Goal: Connect with others: Connect with others

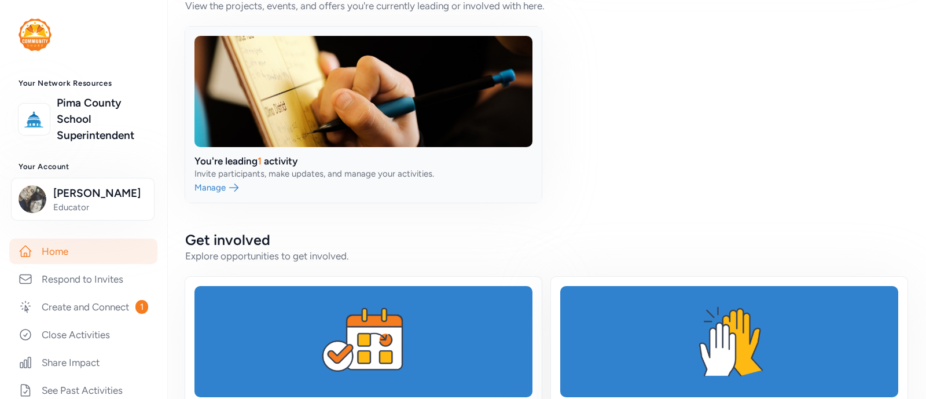
click at [262, 104] on link at bounding box center [363, 115] width 357 height 176
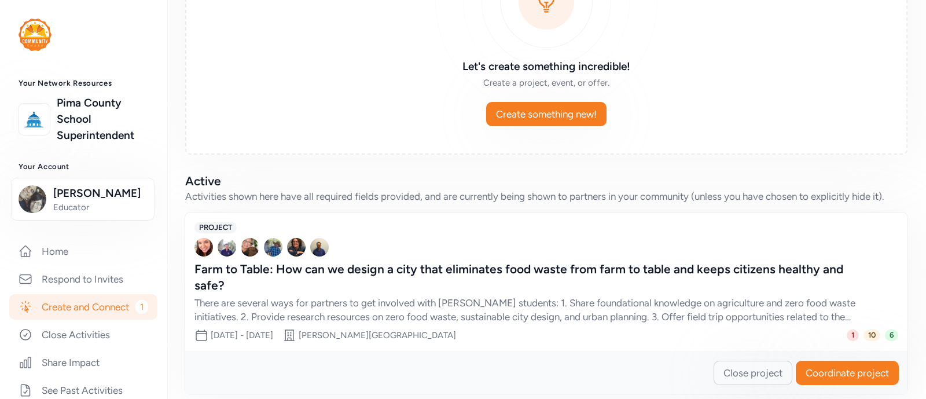
scroll to position [159, 0]
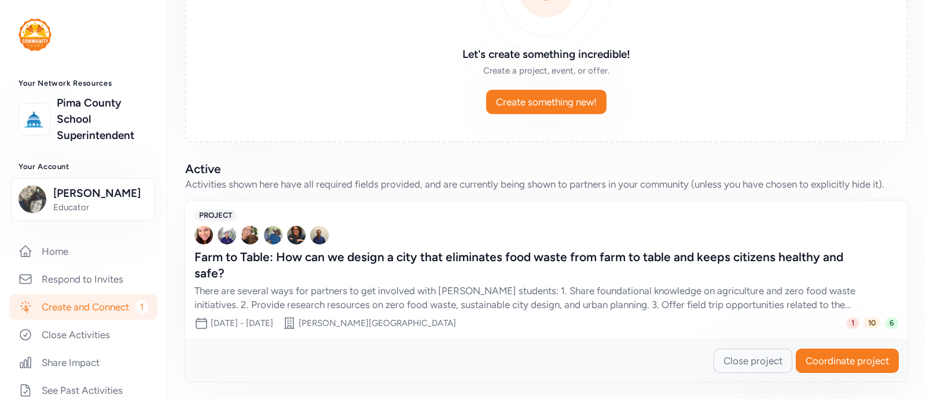
click at [853, 364] on span "Coordinate project" at bounding box center [847, 361] width 83 height 14
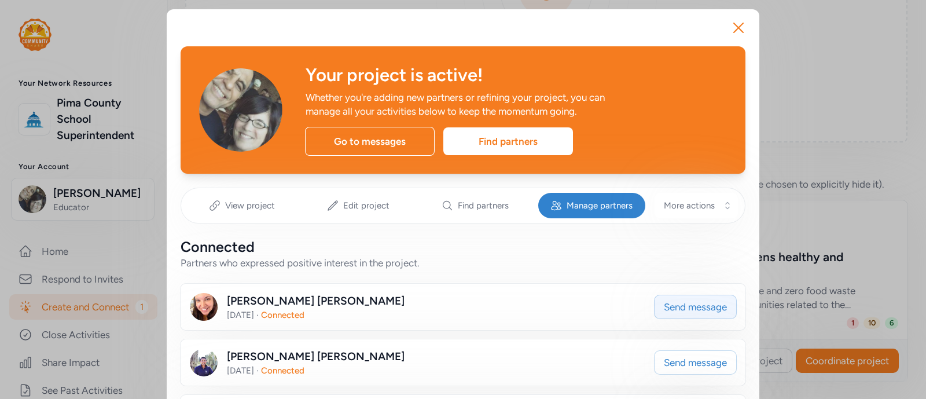
click at [698, 305] on span "Send message" at bounding box center [695, 307] width 63 height 14
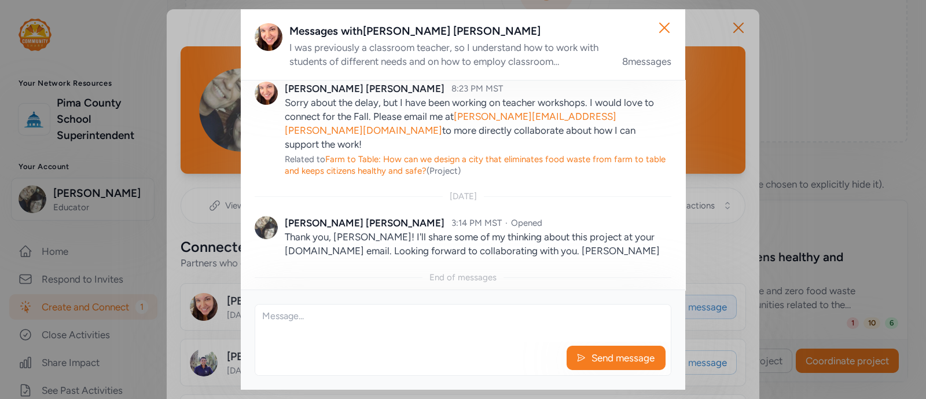
scroll to position [641, 0]
click at [460, 320] on textarea at bounding box center [463, 323] width 416 height 37
click at [381, 240] on p "Thank you, [PERSON_NAME]! I'll share some of my thinking about this project at …" at bounding box center [478, 243] width 387 height 28
click at [334, 311] on textarea at bounding box center [463, 323] width 416 height 37
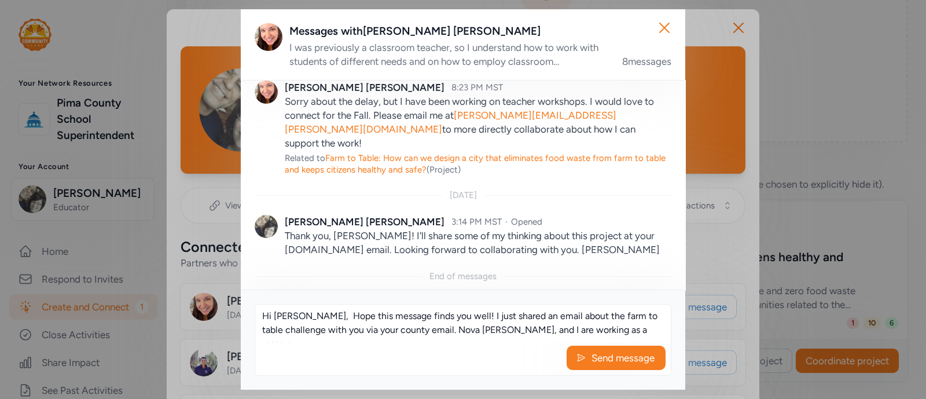
scroll to position [8, 0]
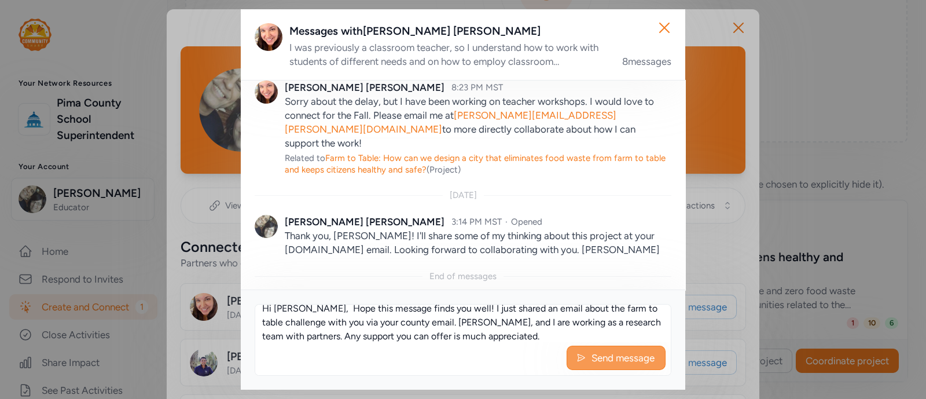
type textarea "Hi [PERSON_NAME], Hope this message finds you well! I just shared an email abou…"
click at [622, 359] on span "Send message" at bounding box center [623, 358] width 65 height 14
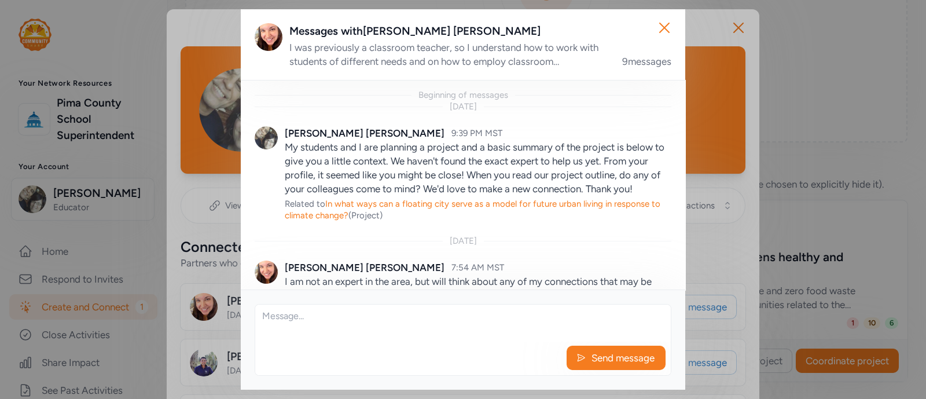
scroll to position [750, 0]
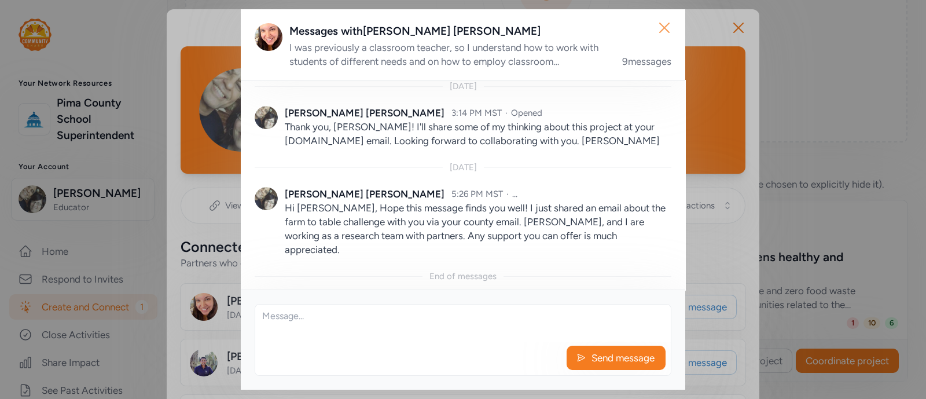
click at [664, 25] on icon "button" at bounding box center [664, 28] width 19 height 19
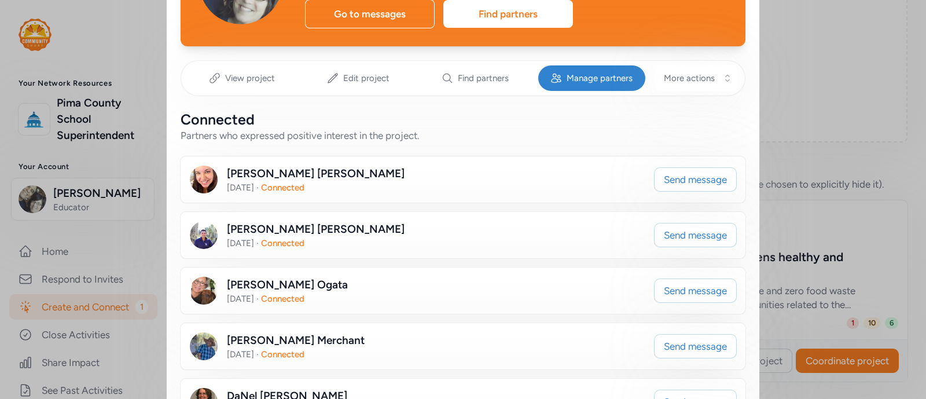
scroll to position [141, 0]
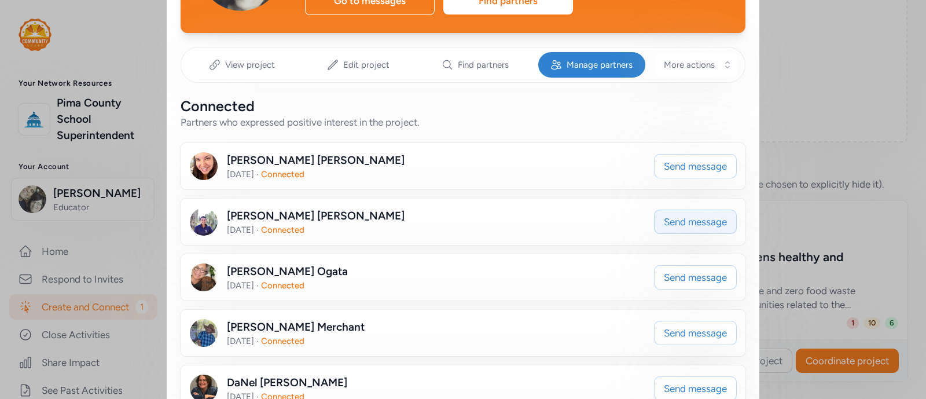
click at [670, 228] on button "Send message" at bounding box center [695, 222] width 83 height 24
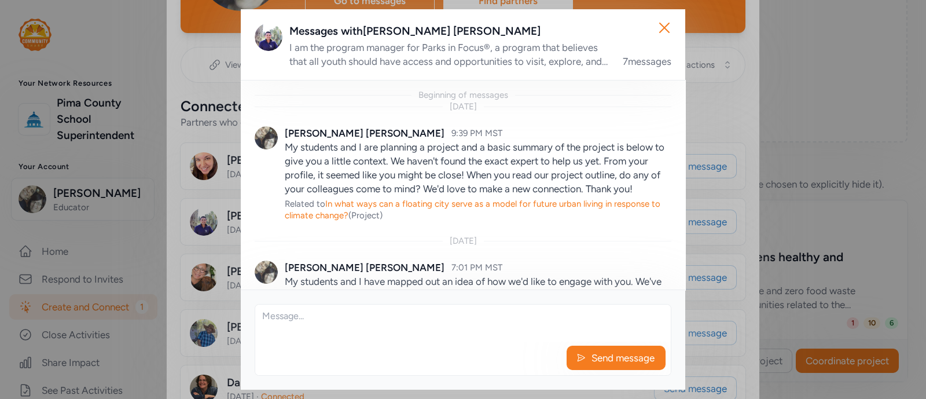
scroll to position [859, 0]
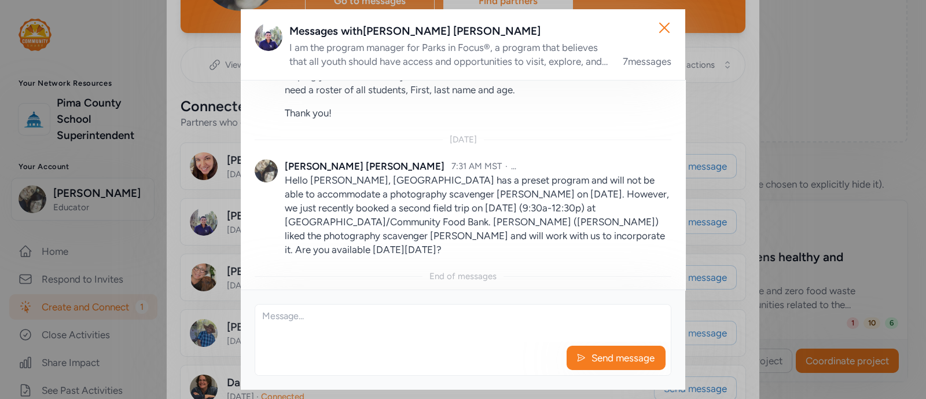
click at [310, 328] on textarea at bounding box center [463, 323] width 416 height 37
click at [472, 314] on textarea "Hi [PERSON_NAME] - I just a more detailed message to you about being a Communit…" at bounding box center [463, 323] width 416 height 37
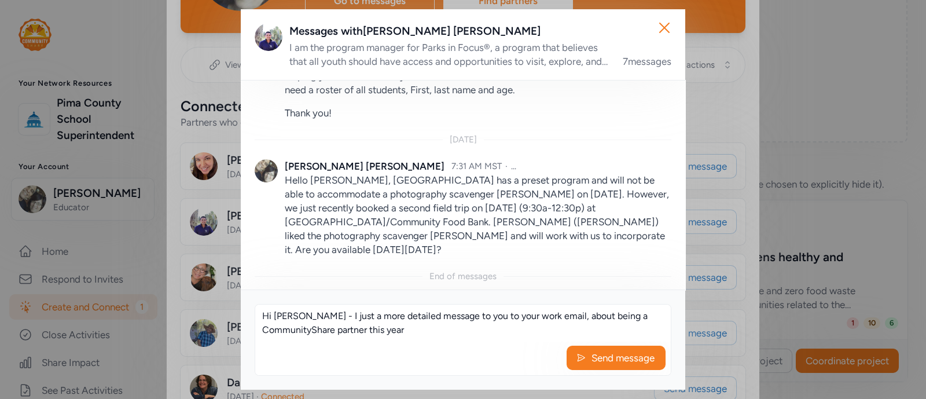
click at [407, 328] on textarea "Hi [PERSON_NAME] - I just a more detailed message to you to your work email, ab…" at bounding box center [463, 323] width 416 height 37
click at [406, 331] on textarea "Hi [PERSON_NAME] - I just a more detailed message to you to your work email, ab…" at bounding box center [463, 323] width 416 height 37
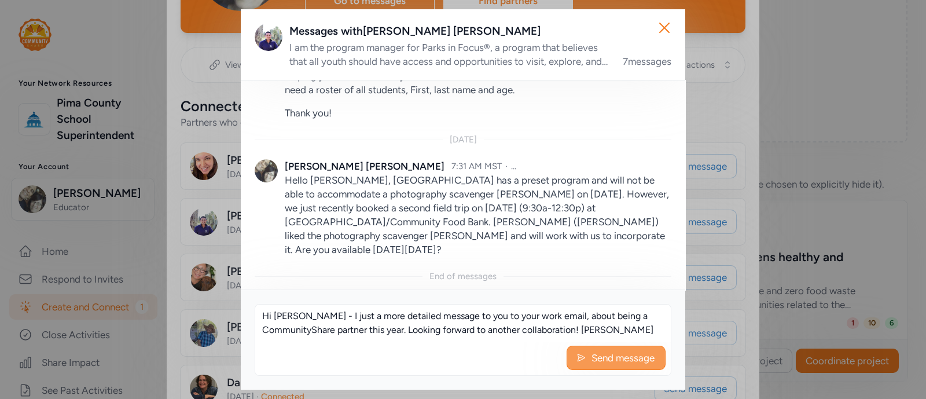
type textarea "Hi [PERSON_NAME] - I just a more detailed message to you to your work email, ab…"
click at [620, 358] on span "Send message" at bounding box center [623, 358] width 65 height 14
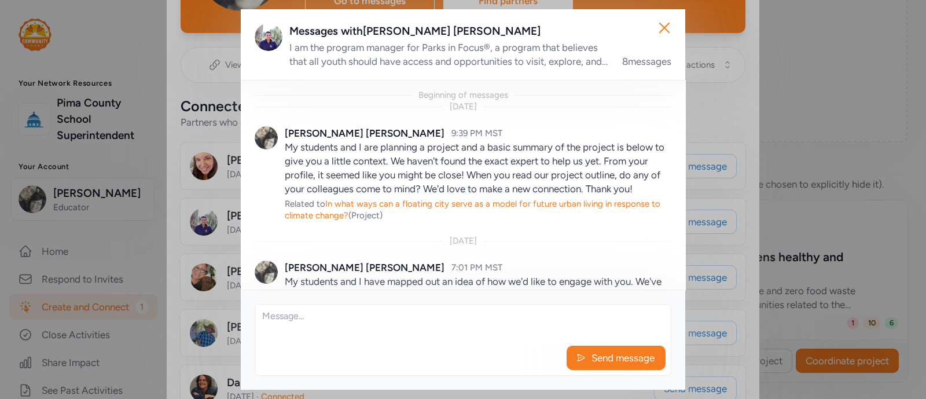
scroll to position [940, 0]
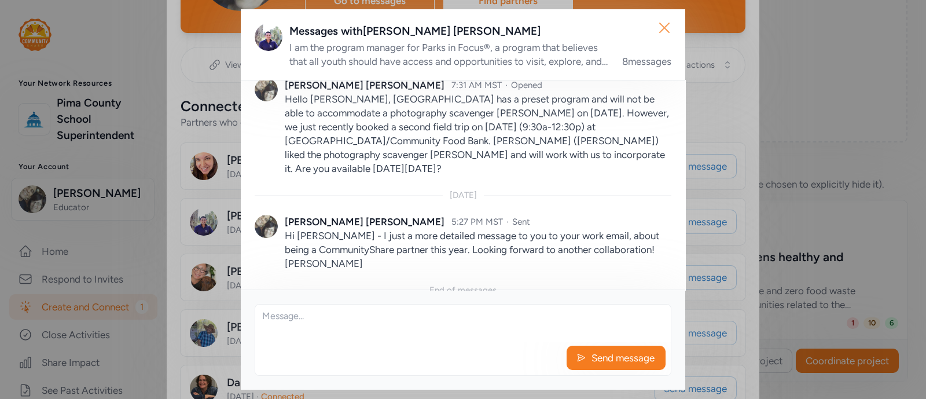
click at [665, 25] on icon "button" at bounding box center [664, 28] width 19 height 19
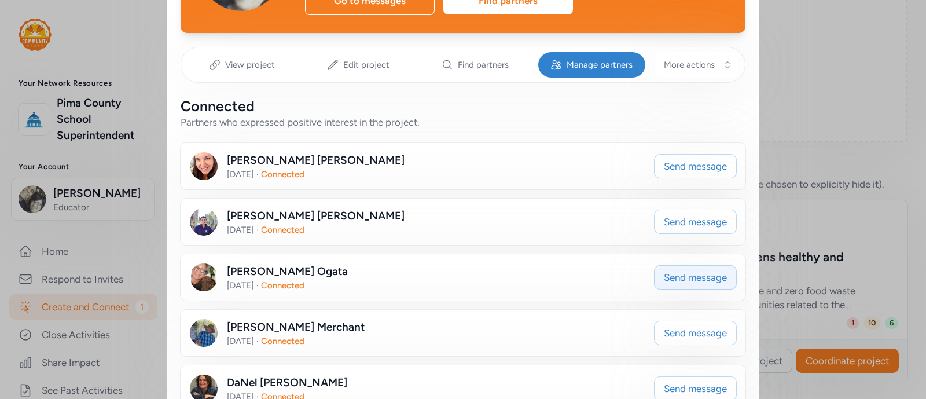
click at [673, 273] on span "Send message" at bounding box center [695, 277] width 63 height 14
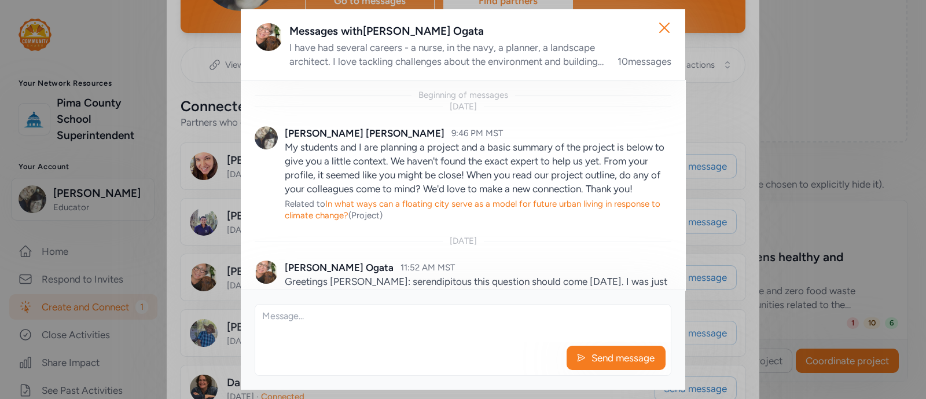
scroll to position [944, 0]
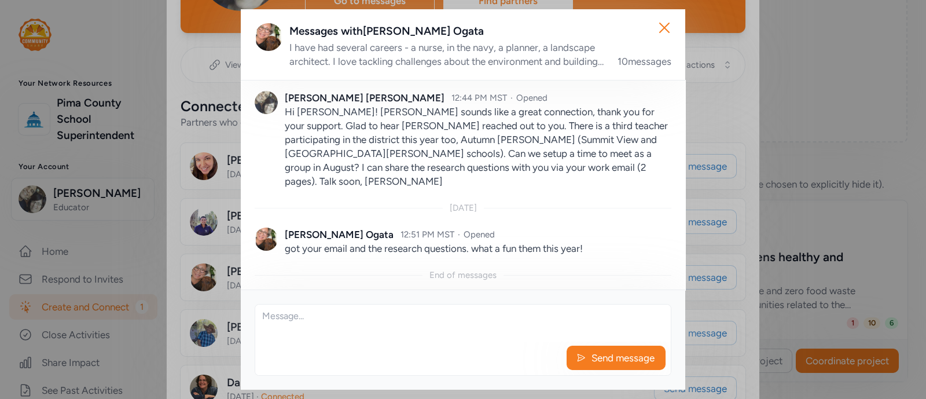
click at [325, 334] on textarea at bounding box center [463, 323] width 416 height 37
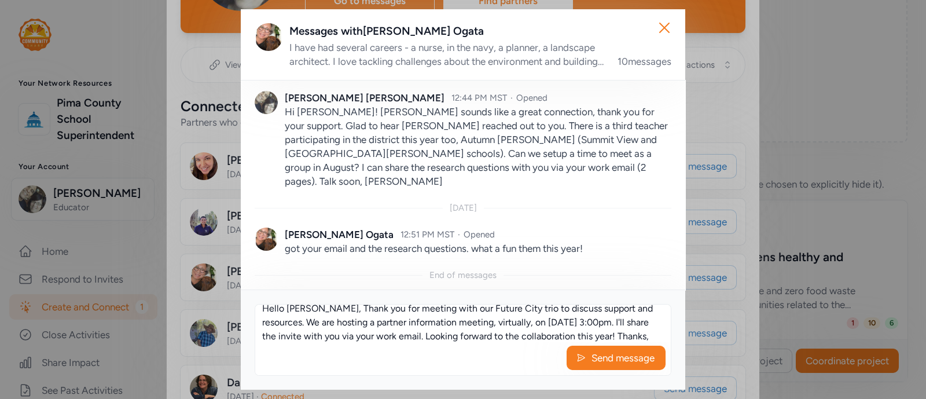
scroll to position [21, 0]
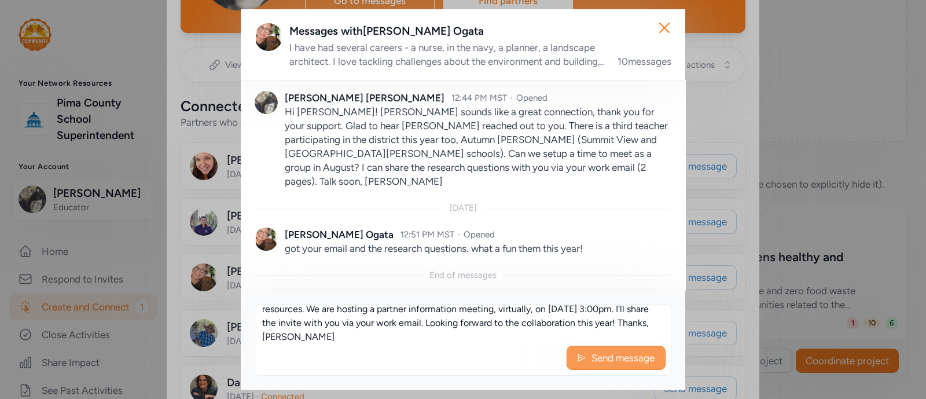
type textarea "Hello [PERSON_NAME], Thank you for meeting with our Future City trio to discuss…"
click at [614, 358] on span "Send message" at bounding box center [623, 358] width 65 height 14
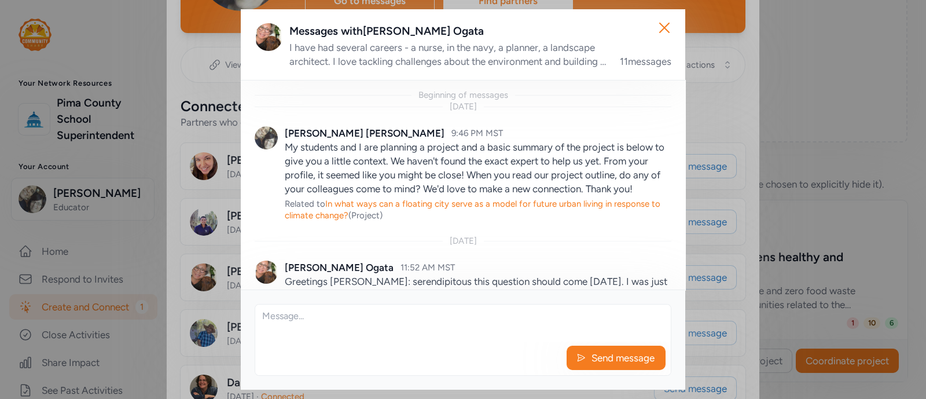
scroll to position [1053, 0]
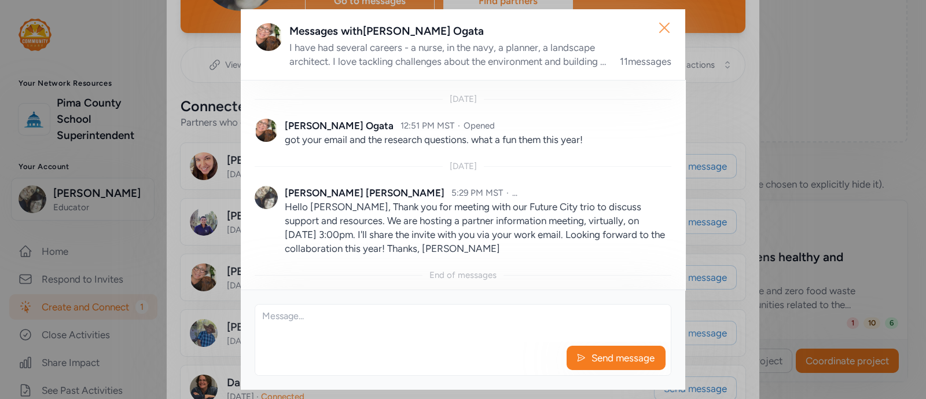
click at [663, 25] on icon "button" at bounding box center [664, 27] width 9 height 9
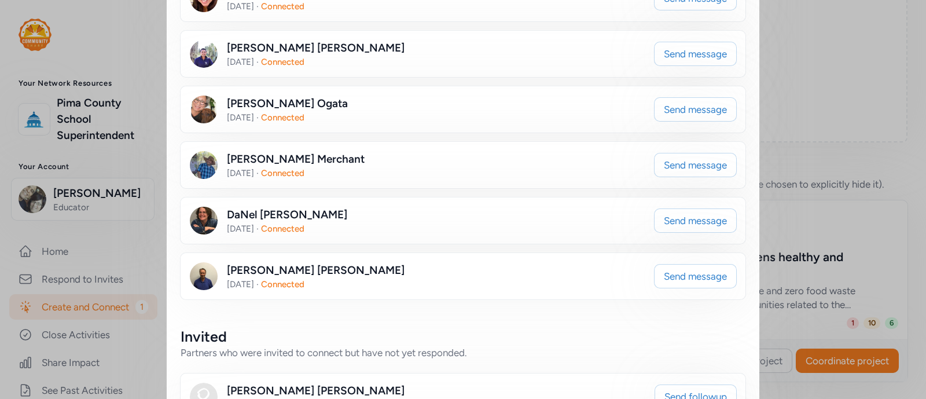
scroll to position [311, 0]
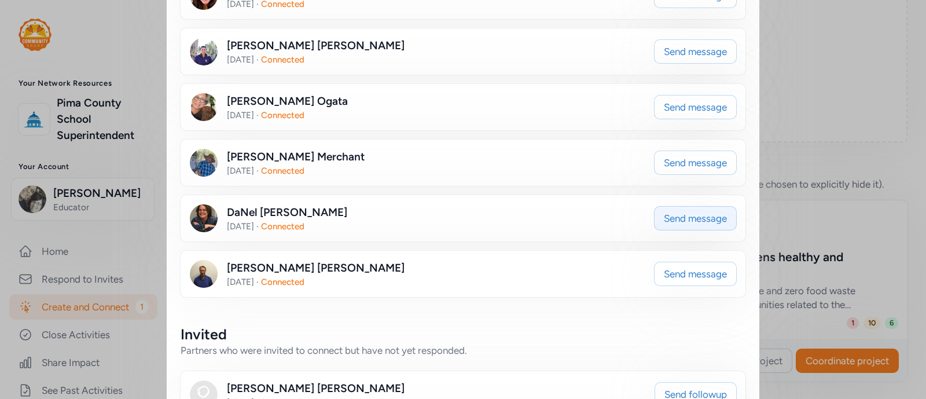
click at [664, 219] on span "Send message" at bounding box center [695, 218] width 63 height 14
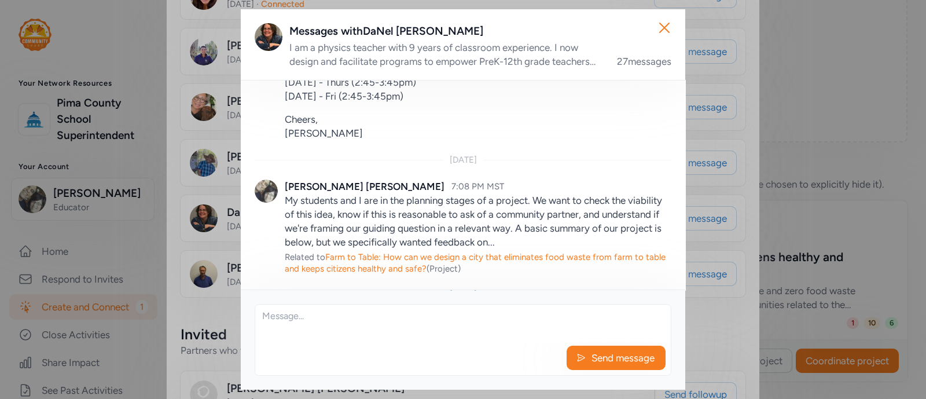
scroll to position [2568, 0]
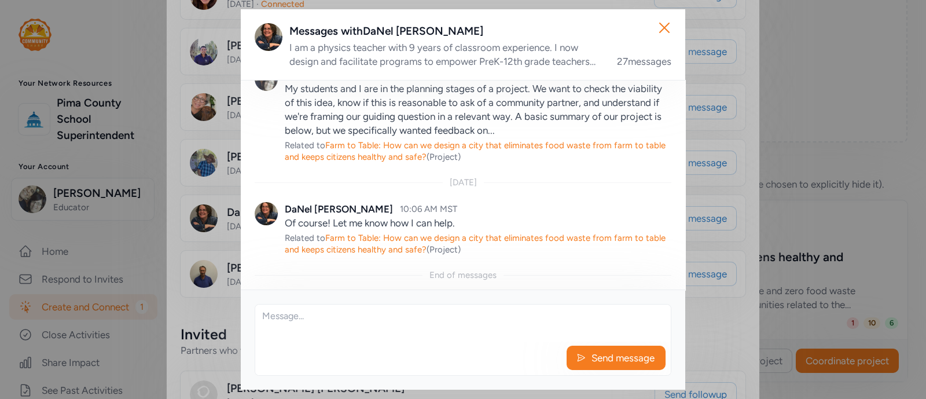
click at [349, 320] on textarea at bounding box center [463, 323] width 416 height 37
click at [309, 320] on textarea "Hi DaNel," at bounding box center [463, 323] width 416 height 37
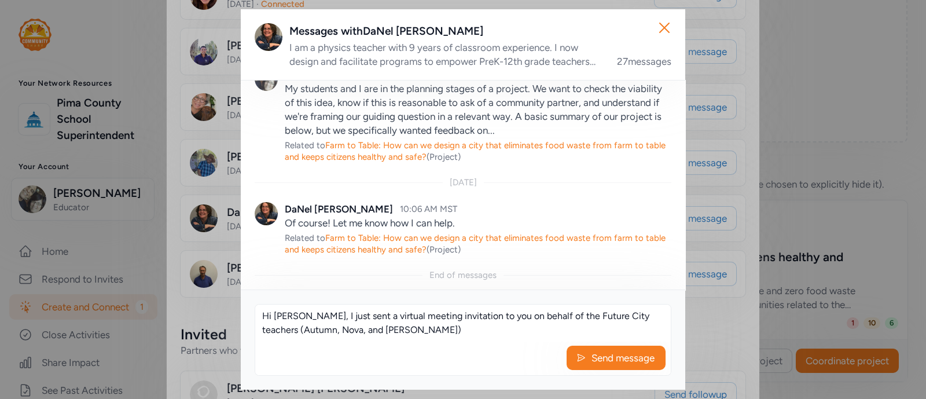
click at [640, 317] on textarea "Hi [PERSON_NAME], I just sent a virtual meeting invitation to you on behalf of …" at bounding box center [463, 323] width 416 height 37
click at [420, 332] on textarea "Hi [PERSON_NAME], I just sent a virtual meeting invitation to you on behalf of …" at bounding box center [463, 323] width 416 height 37
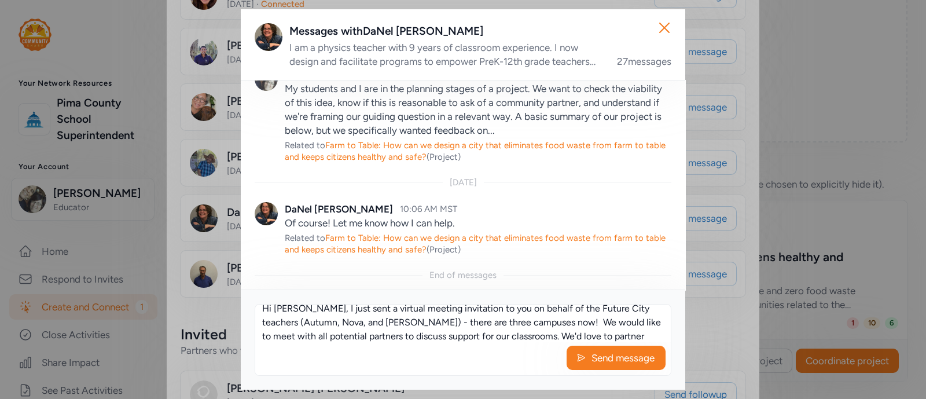
scroll to position [21, 0]
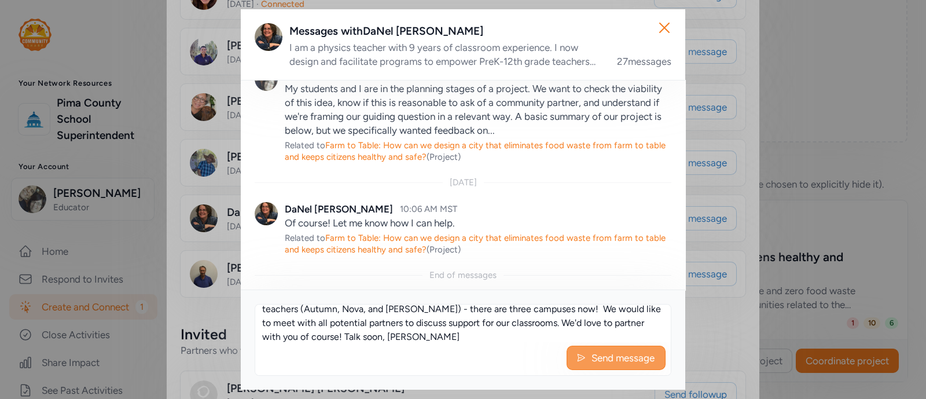
type textarea "Hi [PERSON_NAME], I just sent a virtual meeting invitation to you on behalf of …"
click at [608, 360] on span "Send message" at bounding box center [623, 358] width 65 height 14
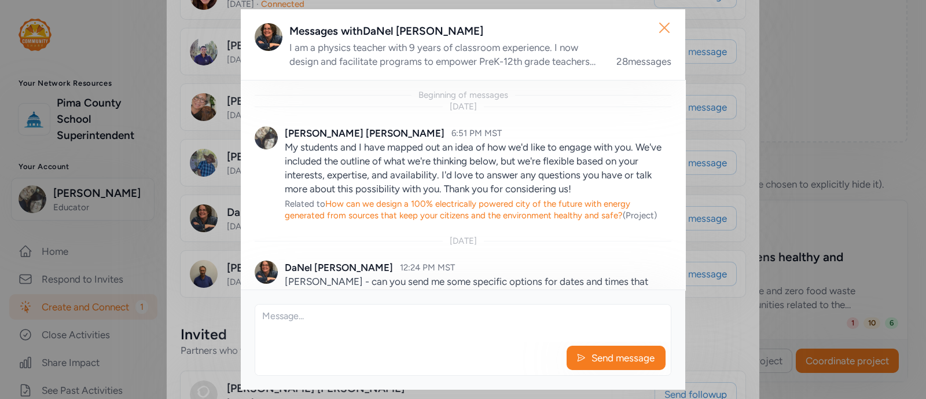
scroll to position [2677, 0]
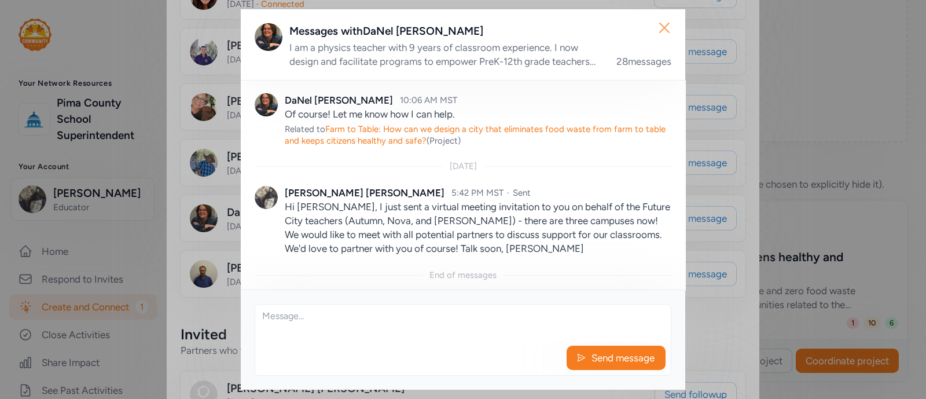
click at [662, 29] on icon "button" at bounding box center [664, 28] width 19 height 19
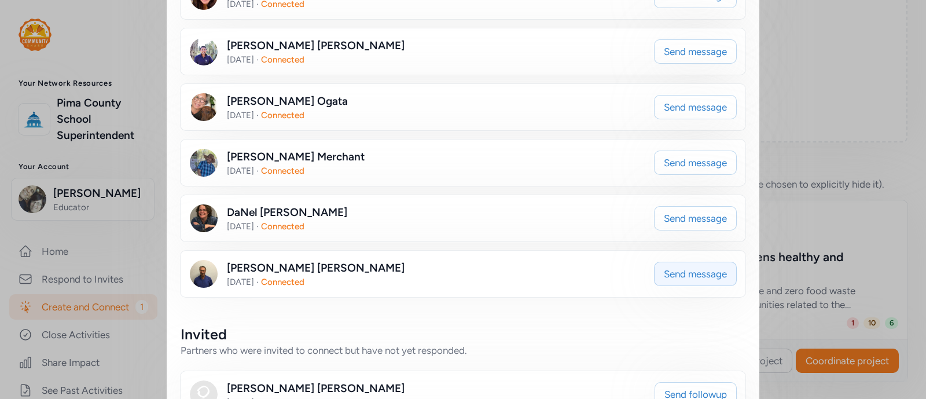
click at [672, 267] on span "Send message" at bounding box center [695, 274] width 63 height 14
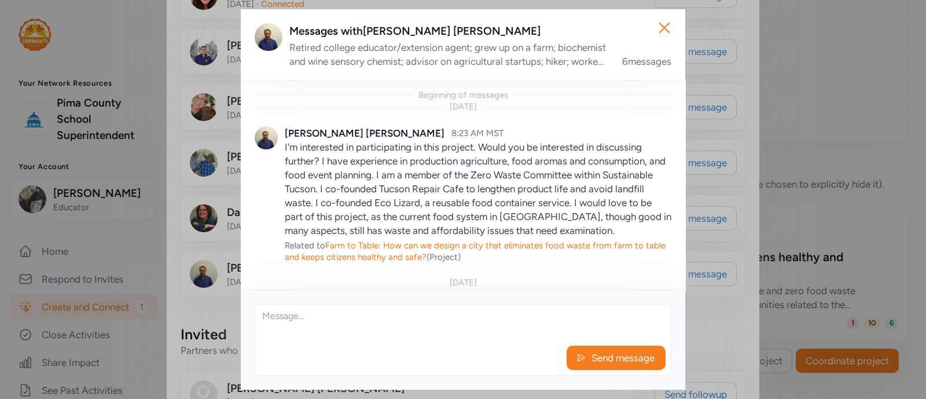
scroll to position [504, 0]
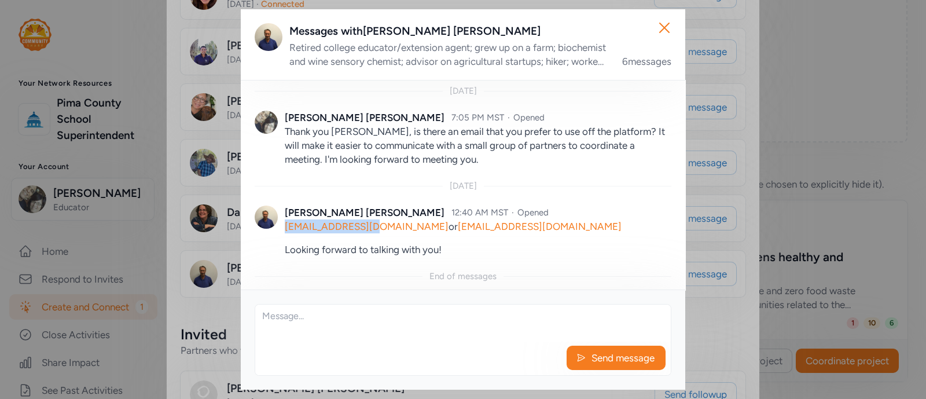
drag, startPoint x: 284, startPoint y: 226, endPoint x: 373, endPoint y: 229, distance: 89.8
click at [373, 229] on div "[PERSON_NAME] 12:40 AM MST · Opened [EMAIL_ADDRESS][DOMAIN_NAME] or [EMAIL_ADDR…" at bounding box center [463, 231] width 417 height 79
copy link "[EMAIL_ADDRESS][DOMAIN_NAME]"
drag, startPoint x: 389, startPoint y: 226, endPoint x: 523, endPoint y: 227, distance: 134.9
click at [523, 227] on p "[EMAIL_ADDRESS][DOMAIN_NAME] or [EMAIL_ADDRESS][DOMAIN_NAME]" at bounding box center [478, 226] width 387 height 14
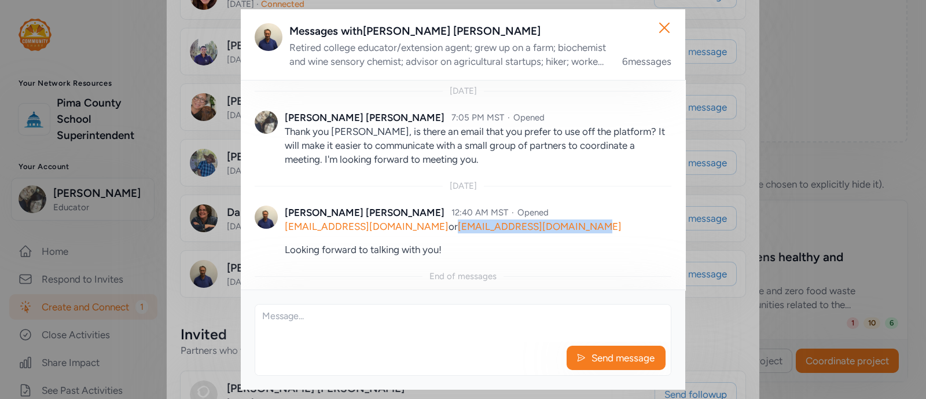
copy link "[EMAIL_ADDRESS][DOMAIN_NAME]"
click at [296, 316] on textarea at bounding box center [463, 323] width 416 height 37
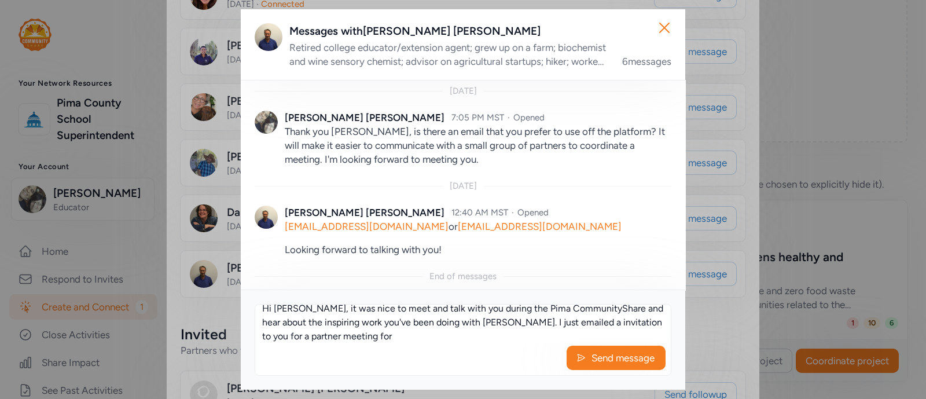
scroll to position [14, 0]
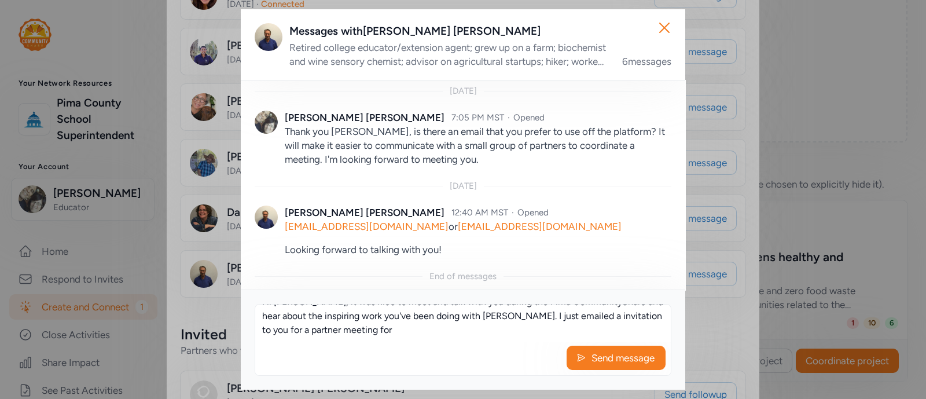
drag, startPoint x: 350, startPoint y: 339, endPoint x: 266, endPoint y: 340, distance: 83.4
click at [266, 340] on textarea "Hi [PERSON_NAME], it was nice to meet and talk with you during the Pima Communi…" at bounding box center [463, 323] width 416 height 37
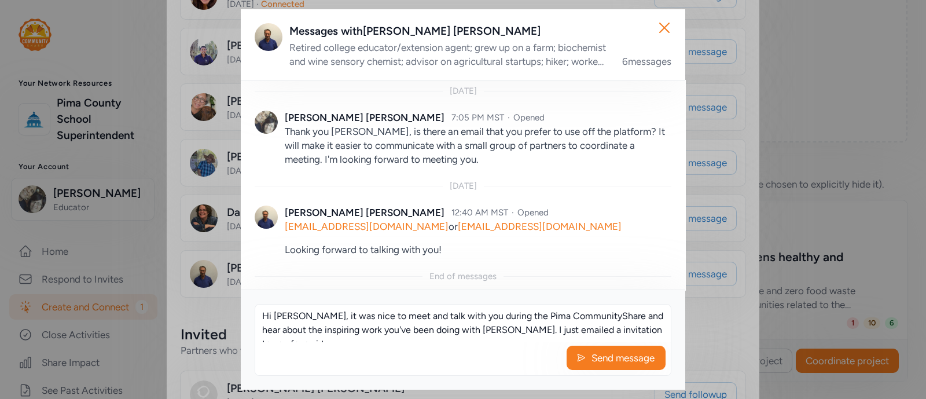
scroll to position [8, 0]
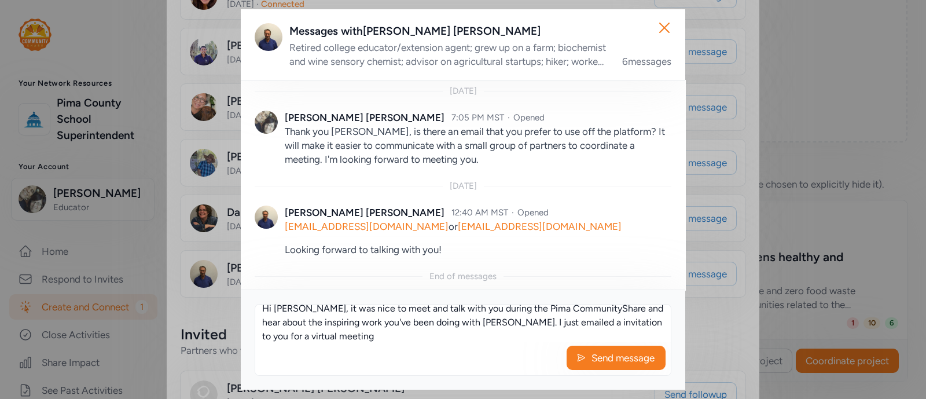
click at [492, 323] on textarea "Hi [PERSON_NAME], it was nice to meet and talk with you during the Pima Communi…" at bounding box center [463, 323] width 416 height 37
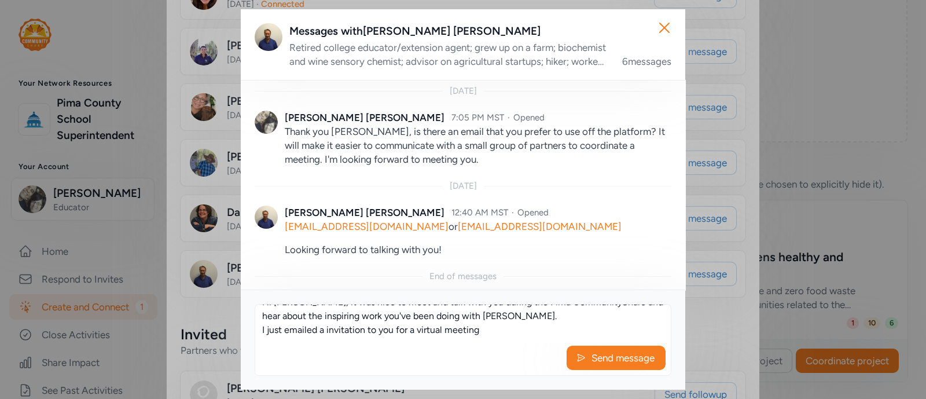
scroll to position [14, 0]
click at [487, 329] on textarea "Hi [PERSON_NAME], it was nice to meet and talk with you during the Pima Communi…" at bounding box center [463, 323] width 416 height 37
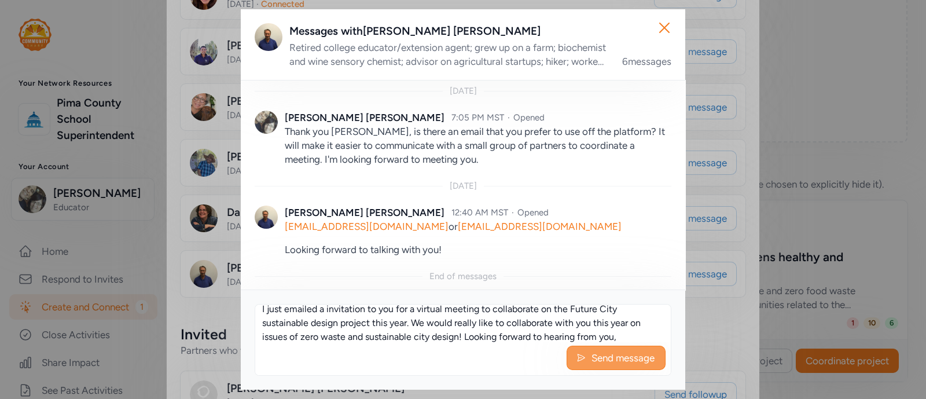
type textarea "Hi [PERSON_NAME], it was nice to meet and talk with you during the Pima Communi…"
click at [615, 354] on span "Send message" at bounding box center [623, 358] width 65 height 14
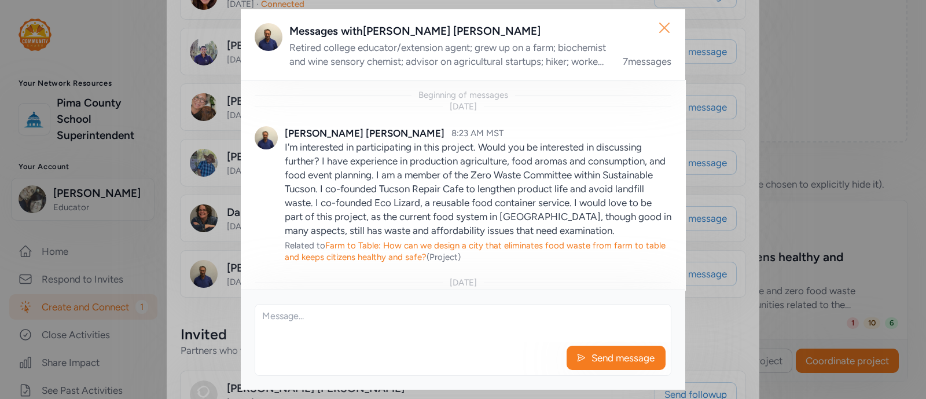
scroll to position [641, 0]
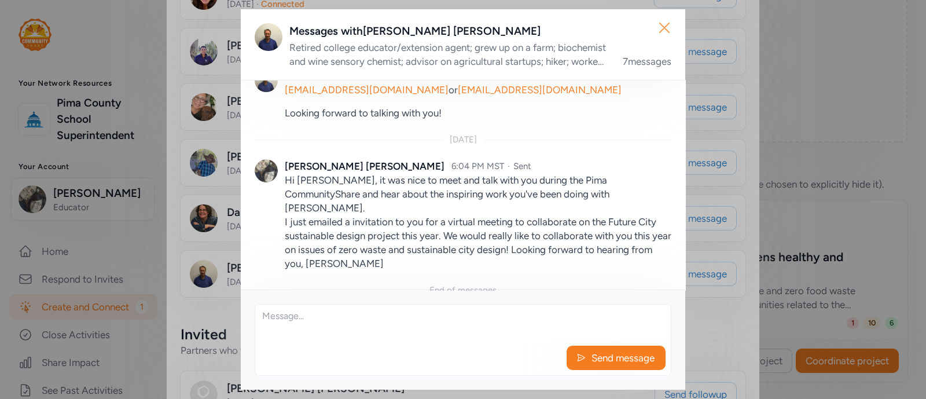
click at [662, 25] on icon "button" at bounding box center [664, 27] width 9 height 9
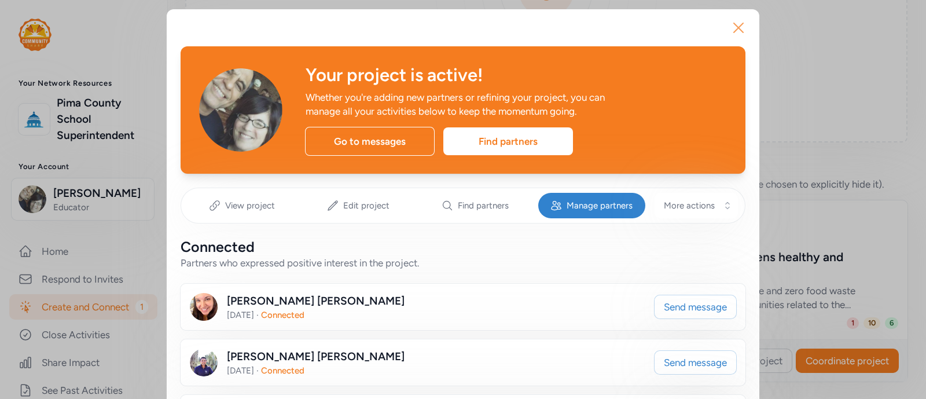
click at [731, 28] on icon "button" at bounding box center [739, 28] width 19 height 19
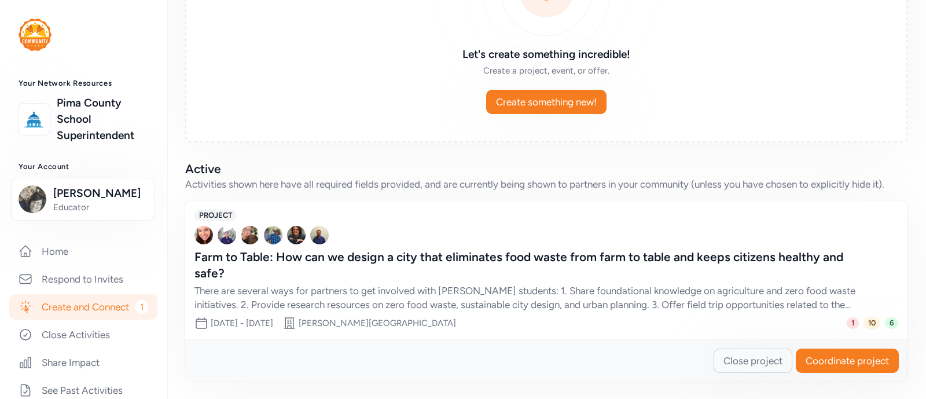
click at [834, 360] on span "Coordinate project" at bounding box center [847, 361] width 83 height 14
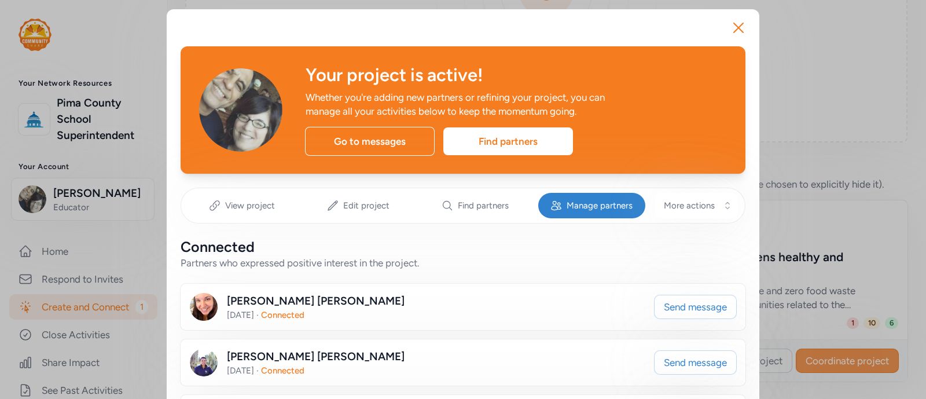
click at [488, 206] on span "Find partners" at bounding box center [483, 206] width 51 height 12
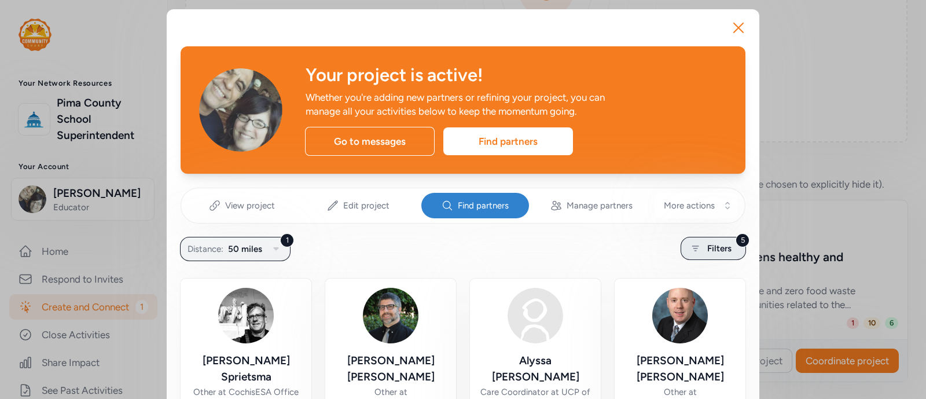
click at [714, 247] on span "Filters" at bounding box center [720, 248] width 24 height 14
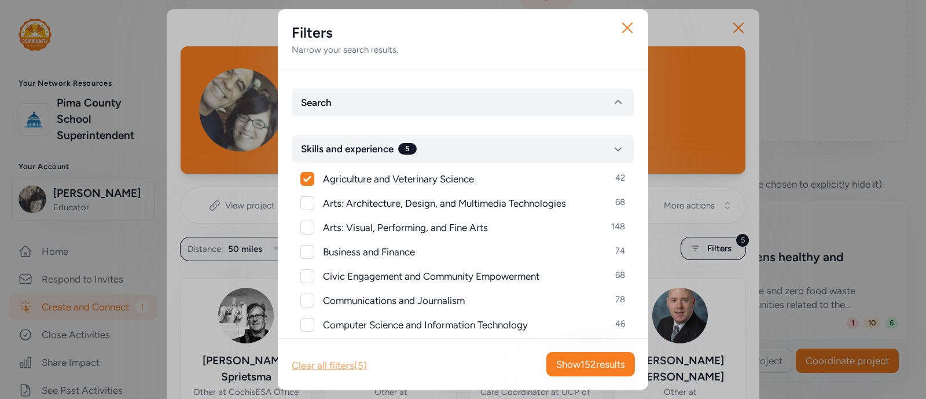
click at [345, 367] on div "Clear all filters (5)" at bounding box center [329, 365] width 75 height 14
checkbox input "false"
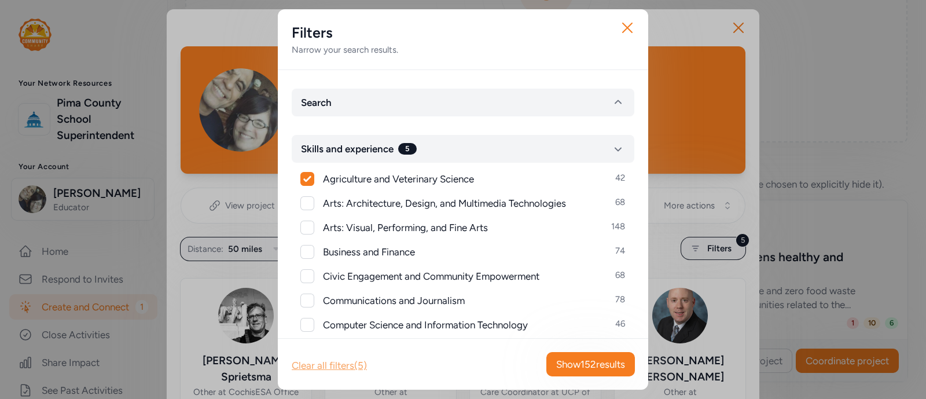
checkbox input "false"
click at [516, 106] on button "Search" at bounding box center [463, 103] width 343 height 28
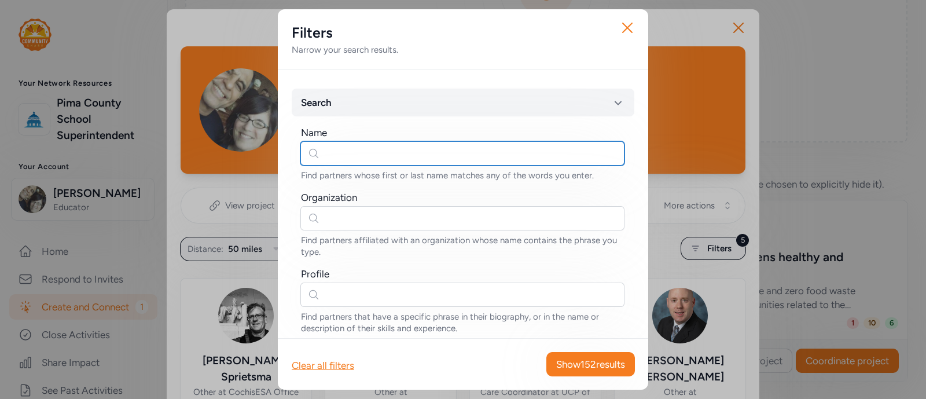
click at [468, 151] on input "text" at bounding box center [463, 153] width 324 height 24
type input "[PERSON_NAME]"
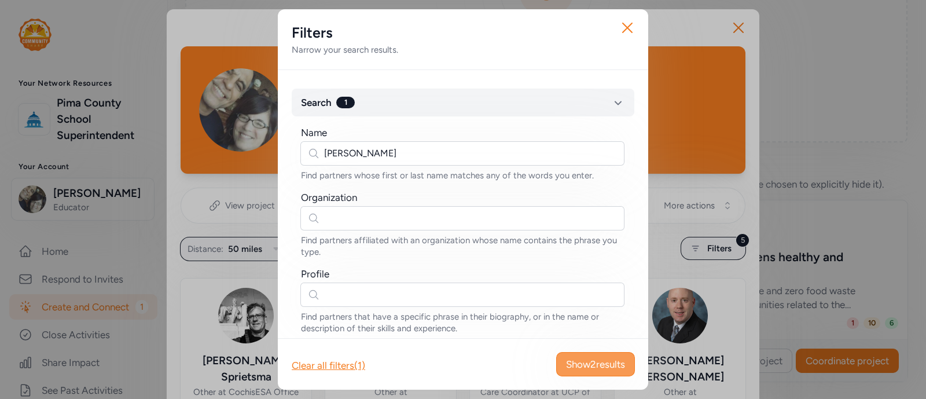
click at [581, 362] on span "Show 2 results" at bounding box center [595, 364] width 59 height 14
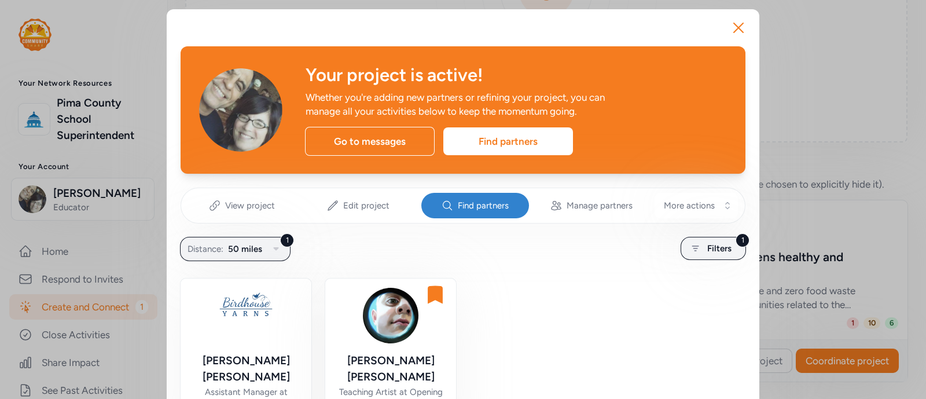
click at [380, 312] on img at bounding box center [391, 316] width 56 height 56
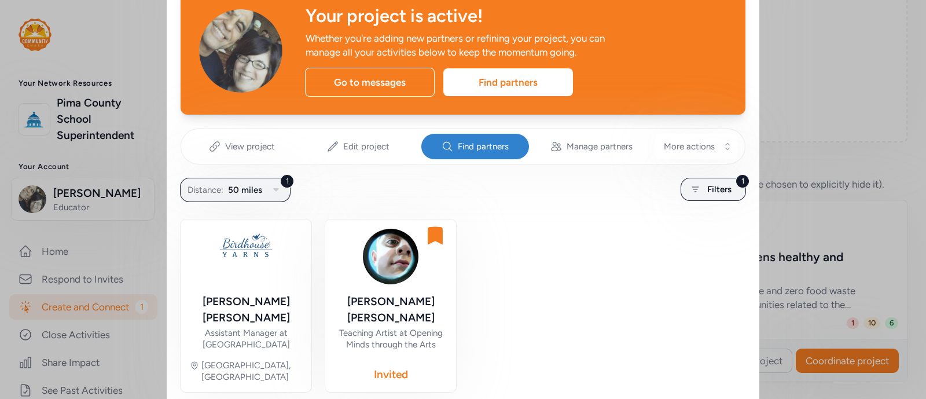
scroll to position [84, 0]
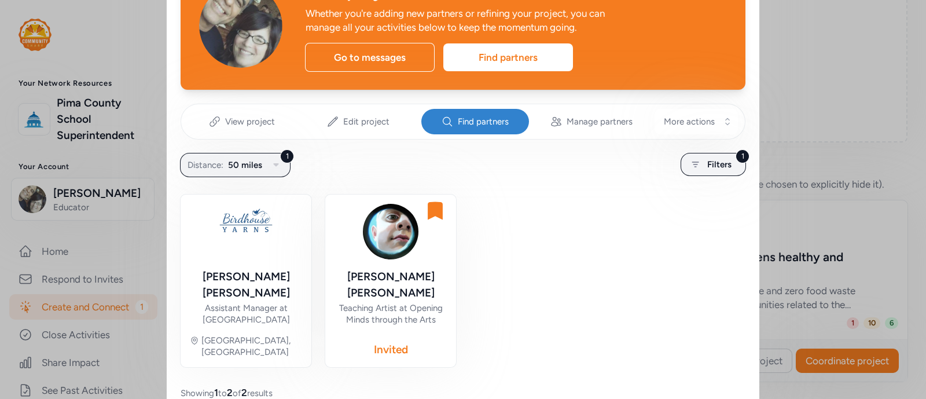
click at [381, 335] on div "[PERSON_NAME] Teaching Artist at Opening Minds through the Arts Invited" at bounding box center [391, 281] width 132 height 174
click at [391, 270] on div "[PERSON_NAME]" at bounding box center [391, 285] width 112 height 32
click at [384, 259] on div "[PERSON_NAME] Teaching Artist at Opening Minds through the Arts Invited" at bounding box center [391, 281] width 112 height 154
click at [384, 342] on div "Invited" at bounding box center [391, 350] width 34 height 16
click at [372, 244] on img at bounding box center [391, 232] width 56 height 56
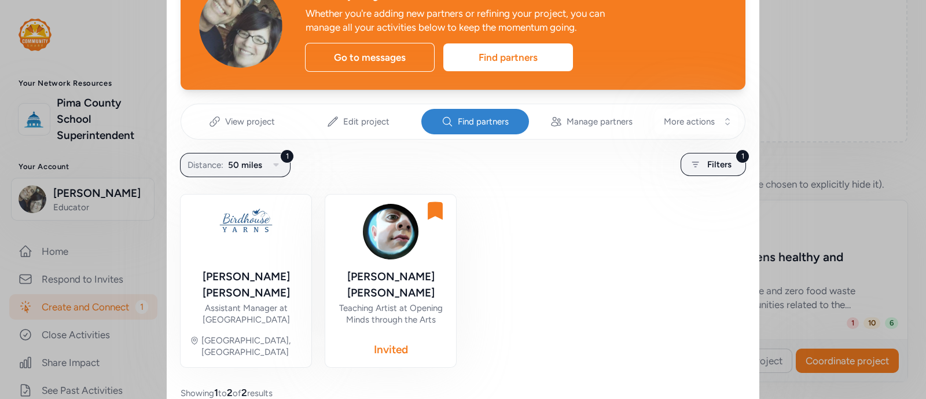
click at [387, 342] on div "Invited" at bounding box center [391, 350] width 34 height 16
click at [356, 60] on div "Go to messages" at bounding box center [370, 57] width 130 height 29
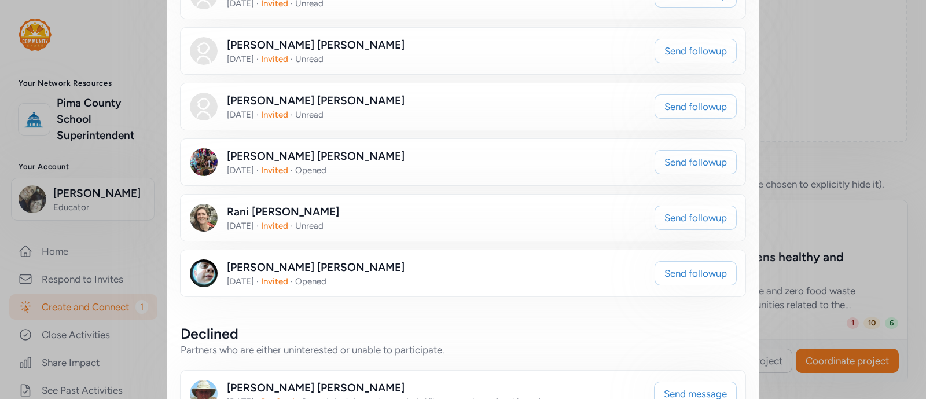
scroll to position [969, 0]
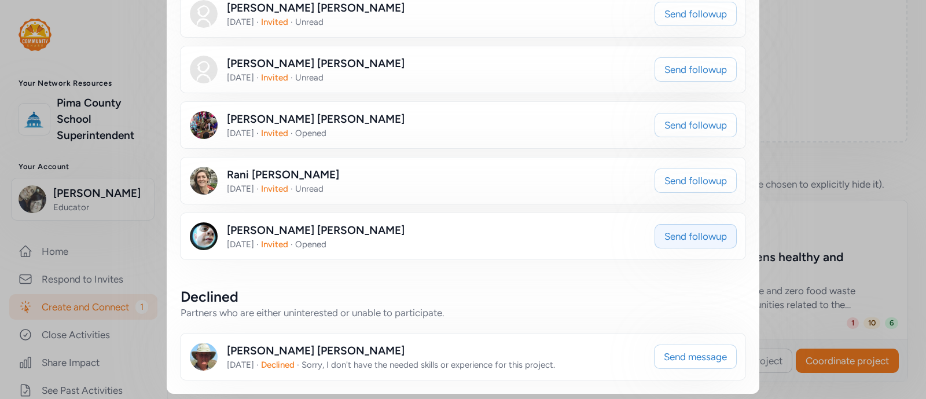
click at [686, 239] on span "Send followup" at bounding box center [696, 236] width 63 height 14
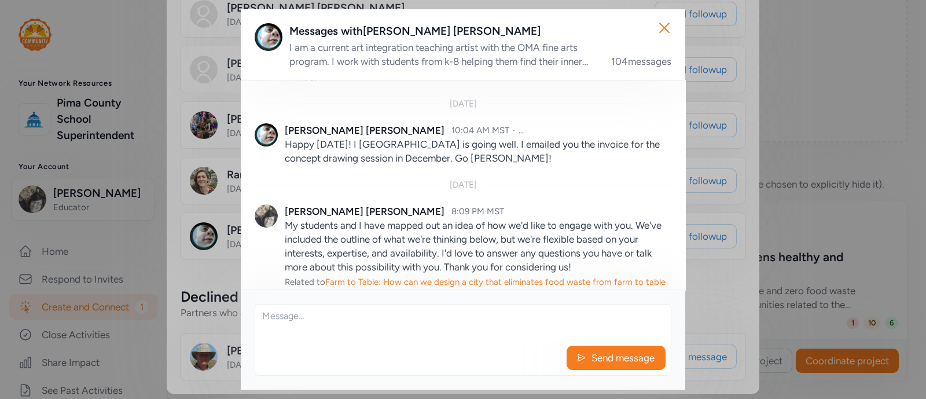
scroll to position [12387, 0]
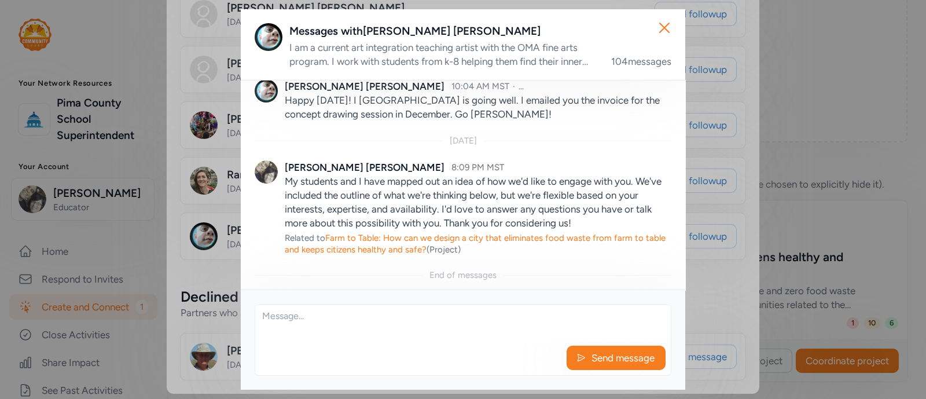
click at [349, 331] on textarea at bounding box center [463, 323] width 416 height 37
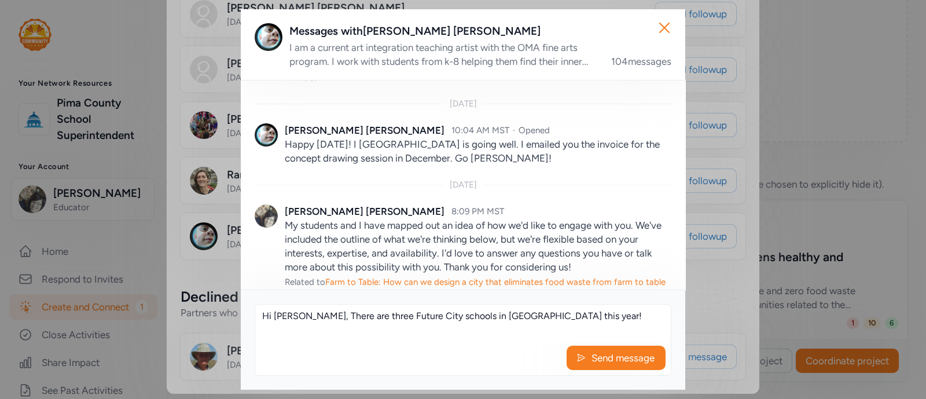
click at [301, 315] on textarea "Hi [PERSON_NAME], There are three Future City schools in [GEOGRAPHIC_DATA] this…" at bounding box center [463, 323] width 416 height 37
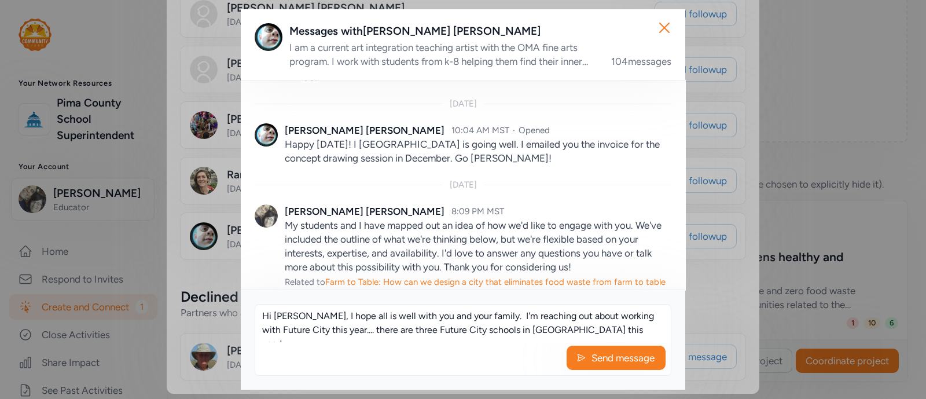
click at [577, 329] on textarea "Hi [PERSON_NAME], I hope all is well with you and your family. I'm reaching out…" at bounding box center [463, 323] width 416 height 37
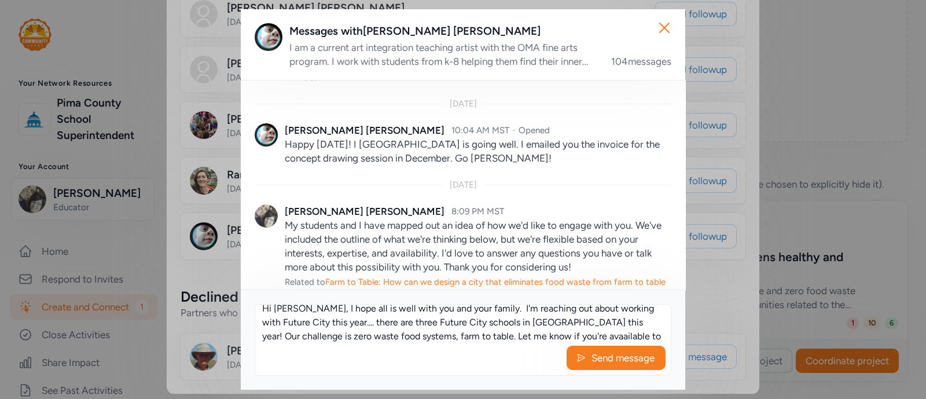
scroll to position [21, 0]
click at [320, 339] on textarea "Hi [PERSON_NAME], I hope all is well with you and your family. I'm reaching out…" at bounding box center [463, 323] width 416 height 37
click at [466, 336] on textarea "Hi [PERSON_NAME], I hope all is well with you and your family. I'm reaching out…" at bounding box center [463, 323] width 416 height 37
click at [585, 310] on textarea "Hi [PERSON_NAME], I hope all is well with you and your family. I'm reaching out…" at bounding box center [463, 323] width 416 height 37
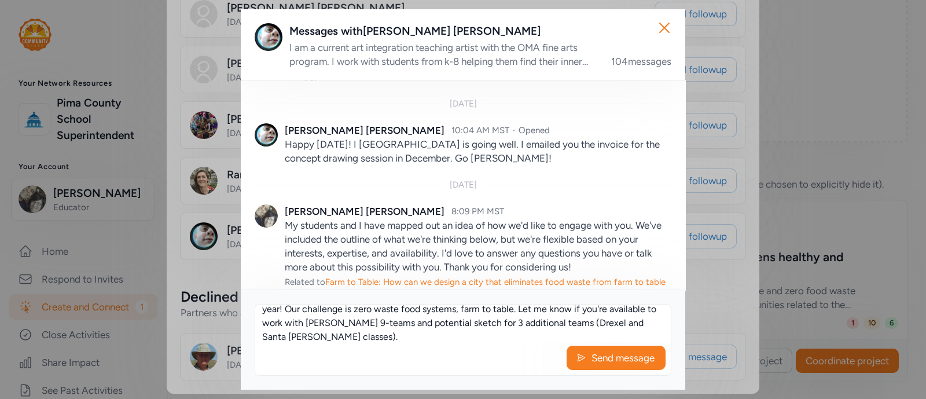
scroll to position [33, 0]
click at [263, 340] on textarea "Hi [PERSON_NAME], I hope all is well with you and your family. I'm reaching out…" at bounding box center [463, 323] width 416 height 37
type textarea "Hi [PERSON_NAME], I hope all is well with you and your family. I'm reaching out…"
click at [601, 357] on span "Send message" at bounding box center [623, 358] width 65 height 14
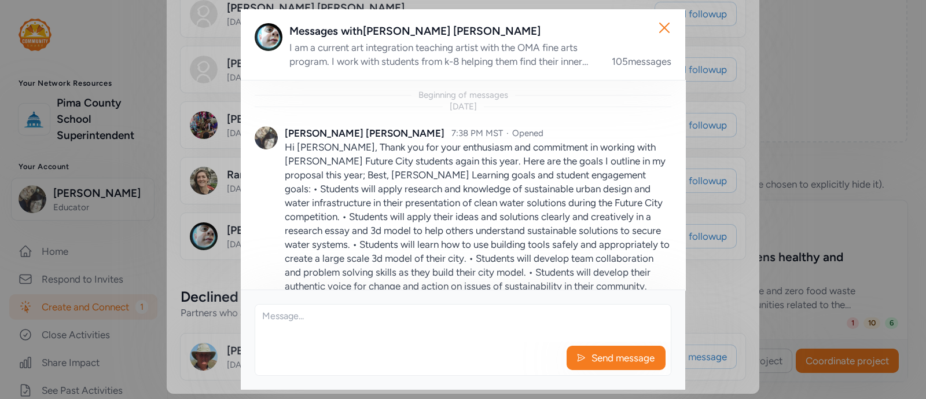
scroll to position [12510, 0]
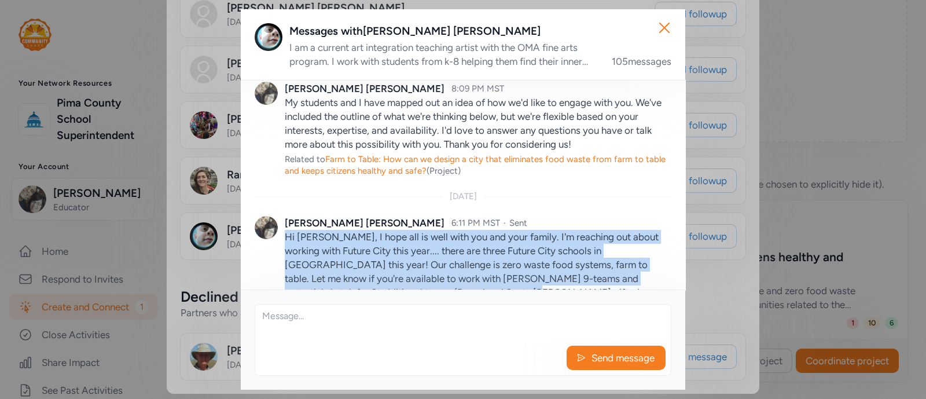
drag, startPoint x: 286, startPoint y: 193, endPoint x: 460, endPoint y: 250, distance: 183.3
click at [460, 250] on p "Hi [PERSON_NAME], I hope all is well with you and your family. I'm reaching out…" at bounding box center [478, 271] width 387 height 83
copy p "Hi [PERSON_NAME], I hope all is well with you and your family. I'm reaching out…"
click at [658, 31] on icon "button" at bounding box center [664, 28] width 19 height 19
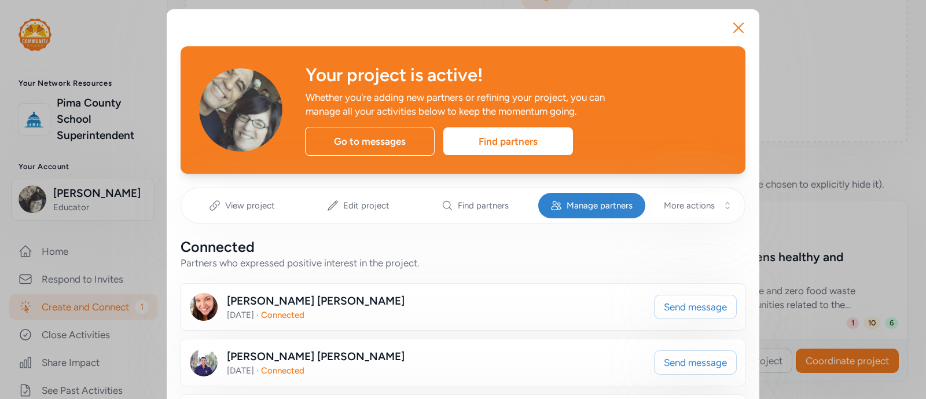
click at [723, 19] on button "Close" at bounding box center [738, 27] width 37 height 37
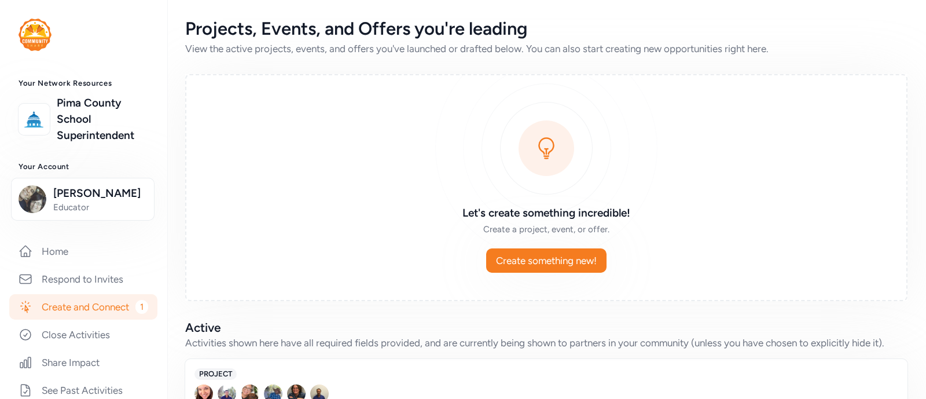
click at [34, 39] on img at bounding box center [35, 35] width 33 height 32
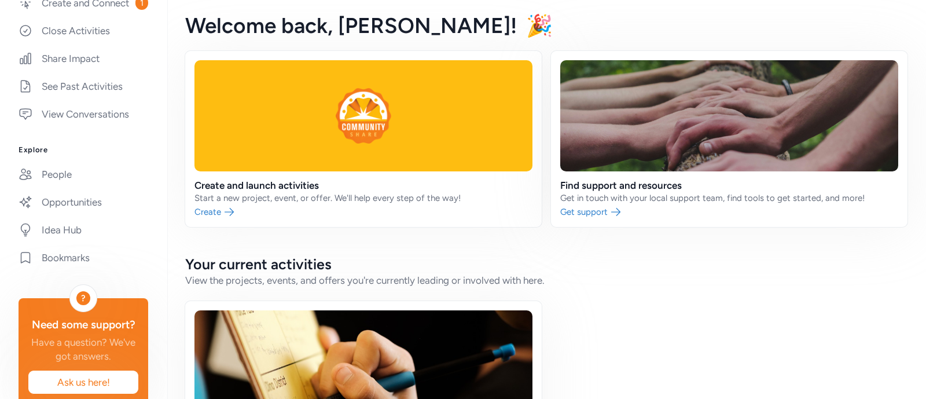
scroll to position [302, 0]
click at [61, 189] on link "People" at bounding box center [83, 175] width 148 height 25
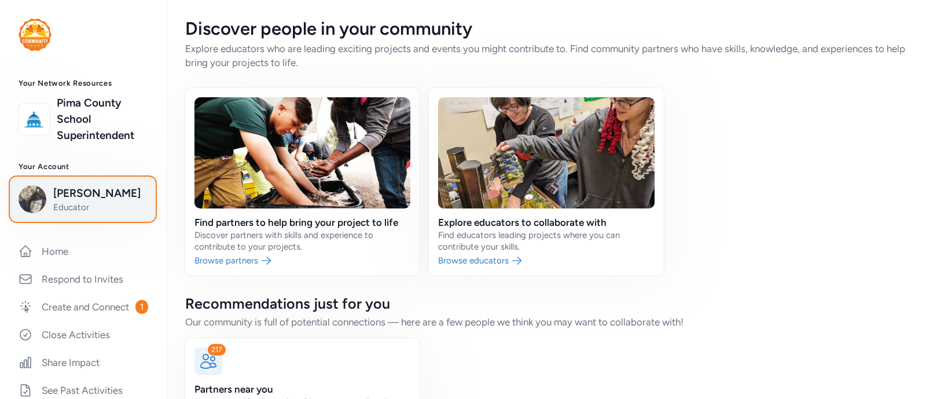
click at [78, 194] on span "[PERSON_NAME]" at bounding box center [100, 193] width 94 height 16
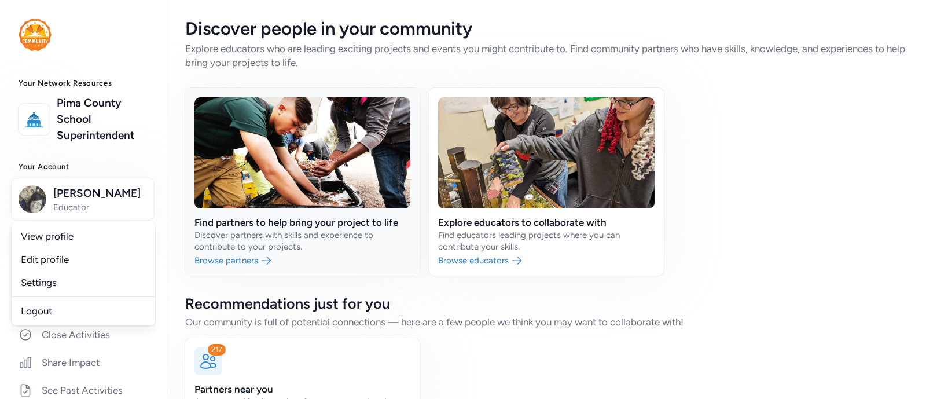
click at [296, 232] on link at bounding box center [302, 182] width 235 height 188
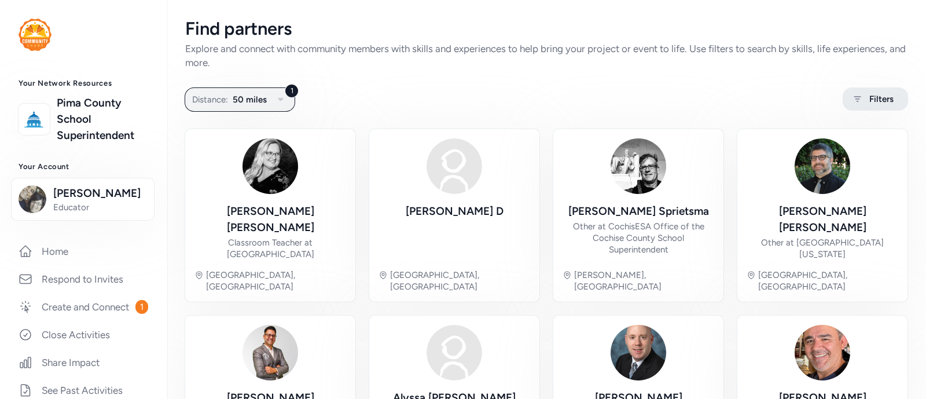
click at [871, 104] on span "Filters" at bounding box center [882, 99] width 24 height 14
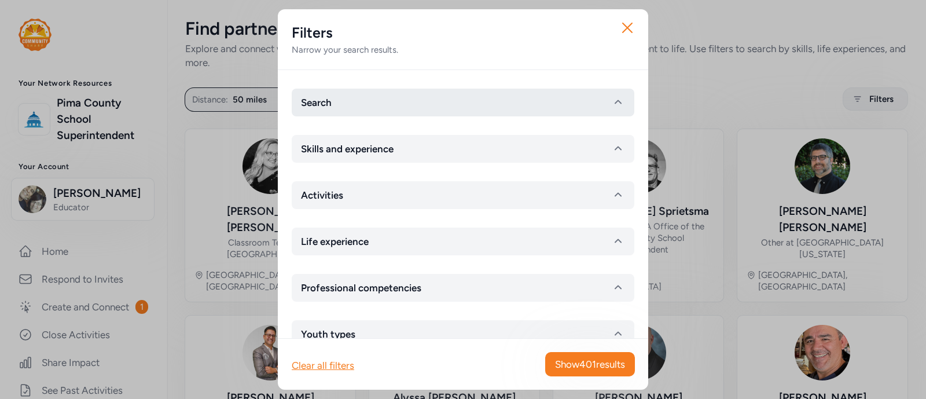
click at [423, 107] on button "Search" at bounding box center [463, 103] width 343 height 28
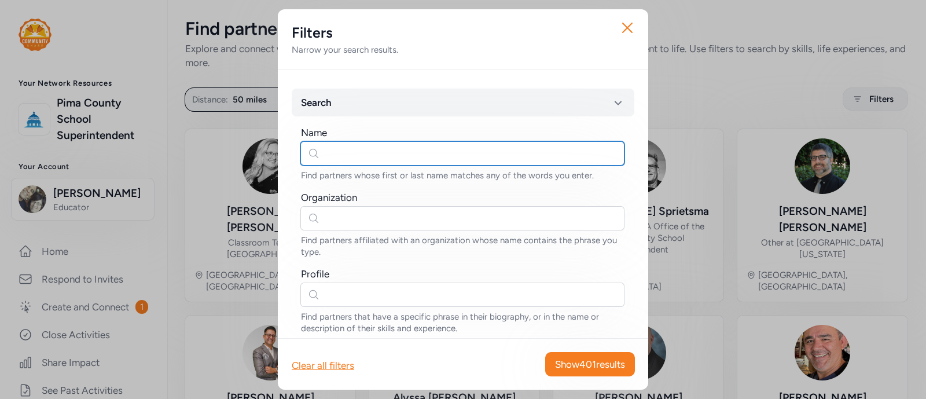
click at [386, 156] on input "text" at bounding box center [463, 153] width 324 height 24
type input "[PERSON_NAME]"
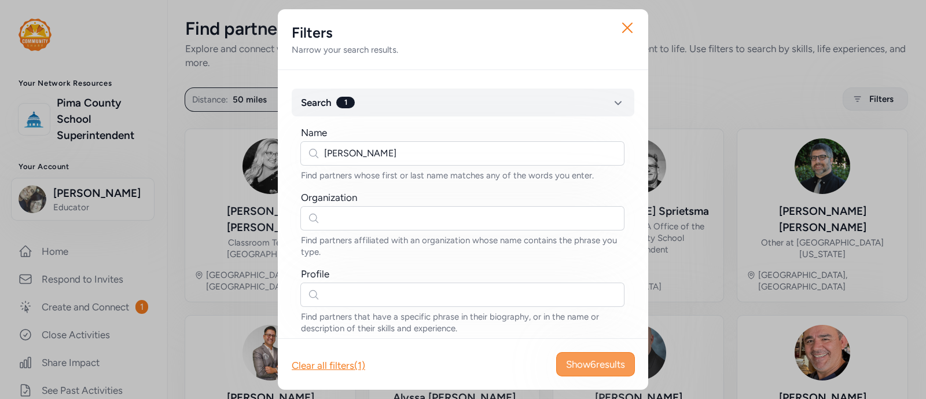
click at [573, 364] on span "Show 6 results" at bounding box center [595, 364] width 59 height 14
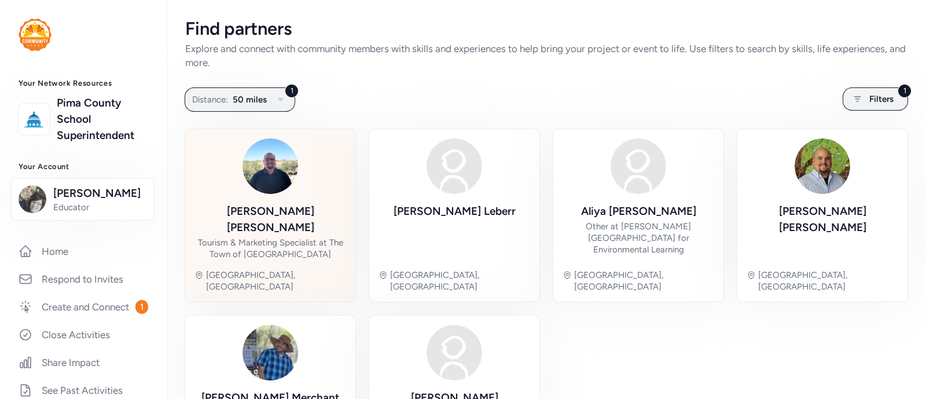
click at [268, 237] on div "Tourism & Marketing Specialist at The Town of [GEOGRAPHIC_DATA]" at bounding box center [271, 248] width 152 height 23
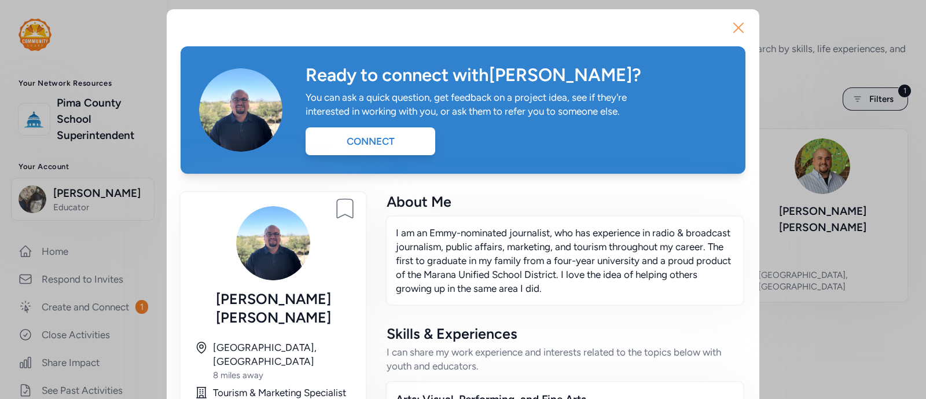
click at [734, 26] on icon "button" at bounding box center [738, 27] width 9 height 9
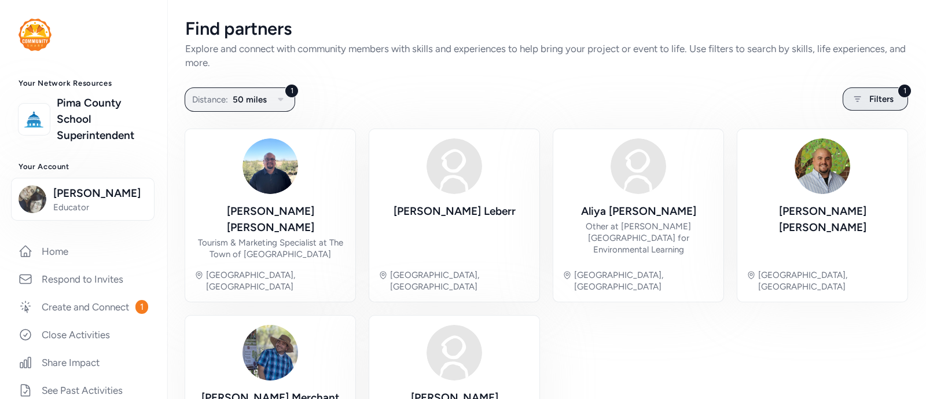
click at [870, 102] on span "Filters" at bounding box center [882, 99] width 24 height 14
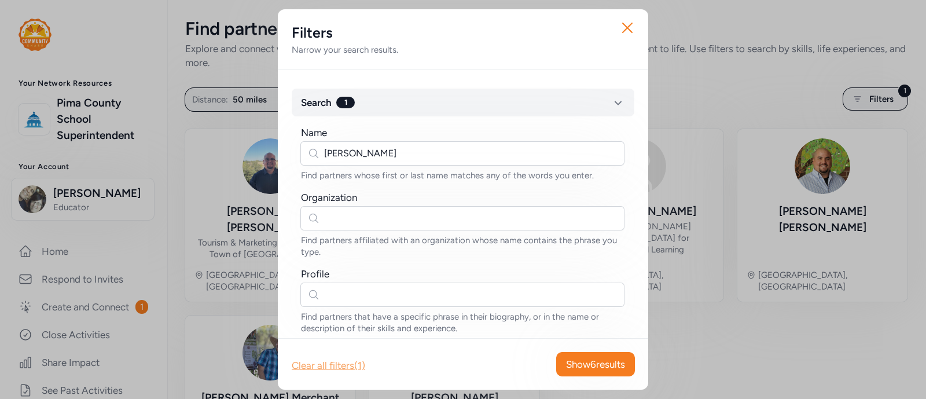
click at [336, 369] on div "Clear all filters (1)" at bounding box center [329, 365] width 74 height 14
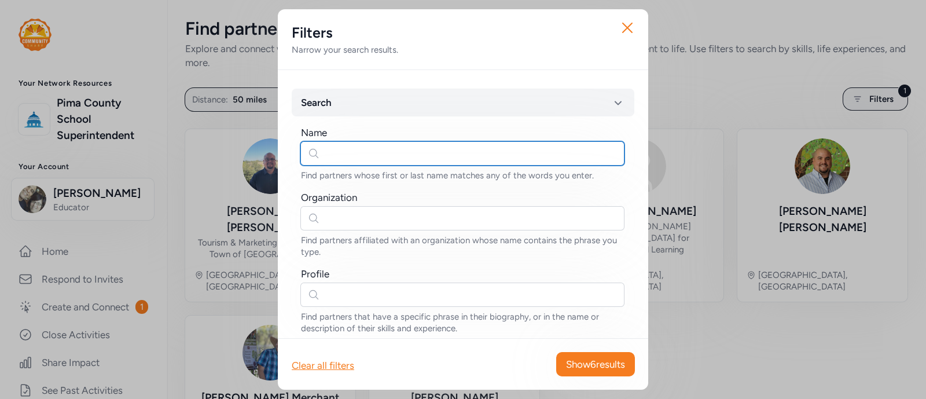
click at [362, 159] on input "text" at bounding box center [463, 153] width 324 height 24
type input "B"
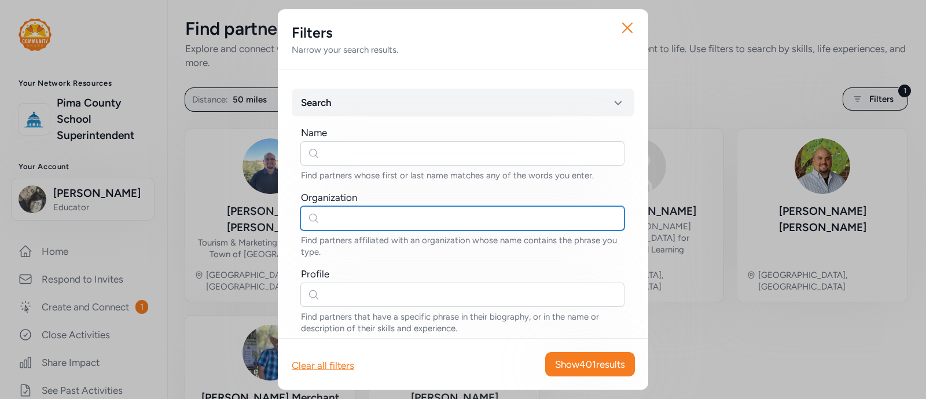
click at [376, 222] on input "text" at bounding box center [463, 218] width 324 height 24
type input "Barrio Bread"
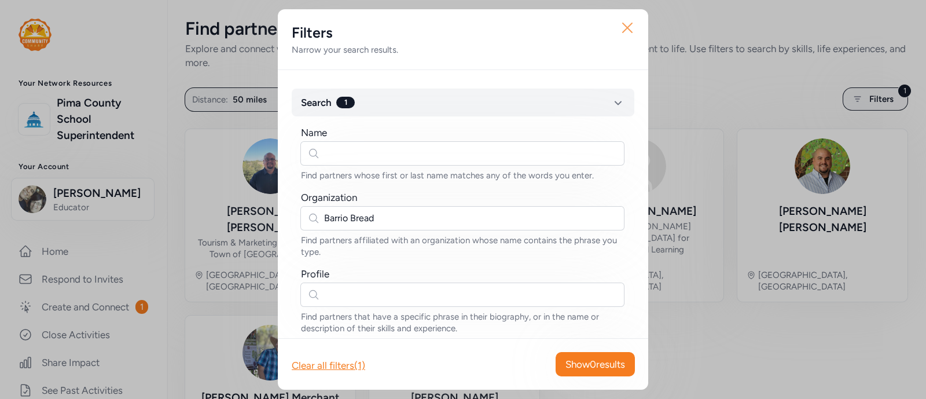
click at [631, 28] on icon "button" at bounding box center [627, 28] width 19 height 19
